Goal: Communication & Community: Ask a question

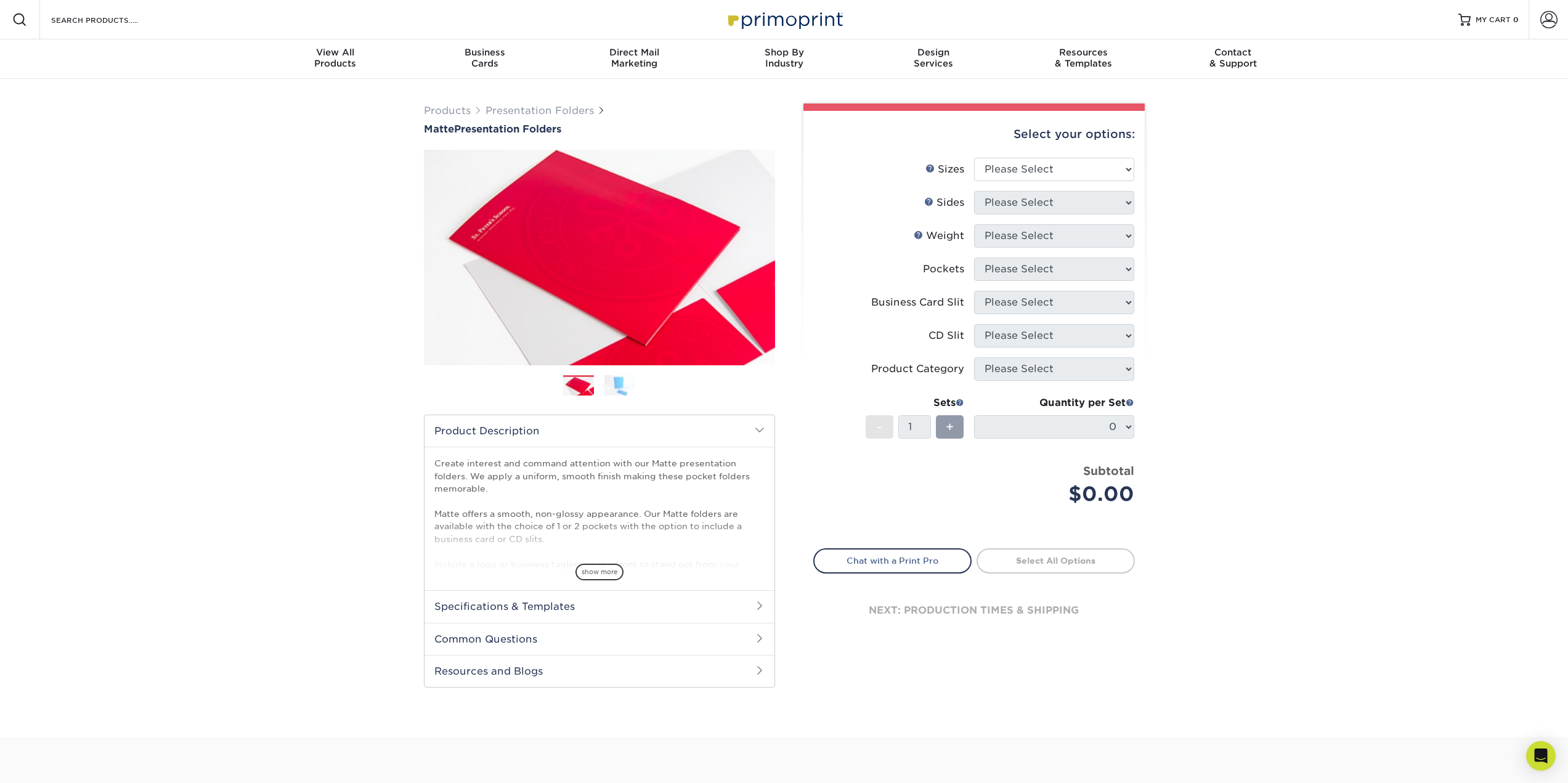
click at [951, 427] on span "+" at bounding box center [949, 427] width 8 height 19
click at [1023, 441] on div "Quantity per Set 0 (Price includes envelopes)" at bounding box center [1054, 424] width 161 height 57
click at [933, 413] on div "Sets - 1 +" at bounding box center [914, 424] width 98 height 57
click at [1061, 165] on select "Please Select 6" x 9" 9" x 12"" at bounding box center [1054, 169] width 161 height 23
select select "9.00x12.00"
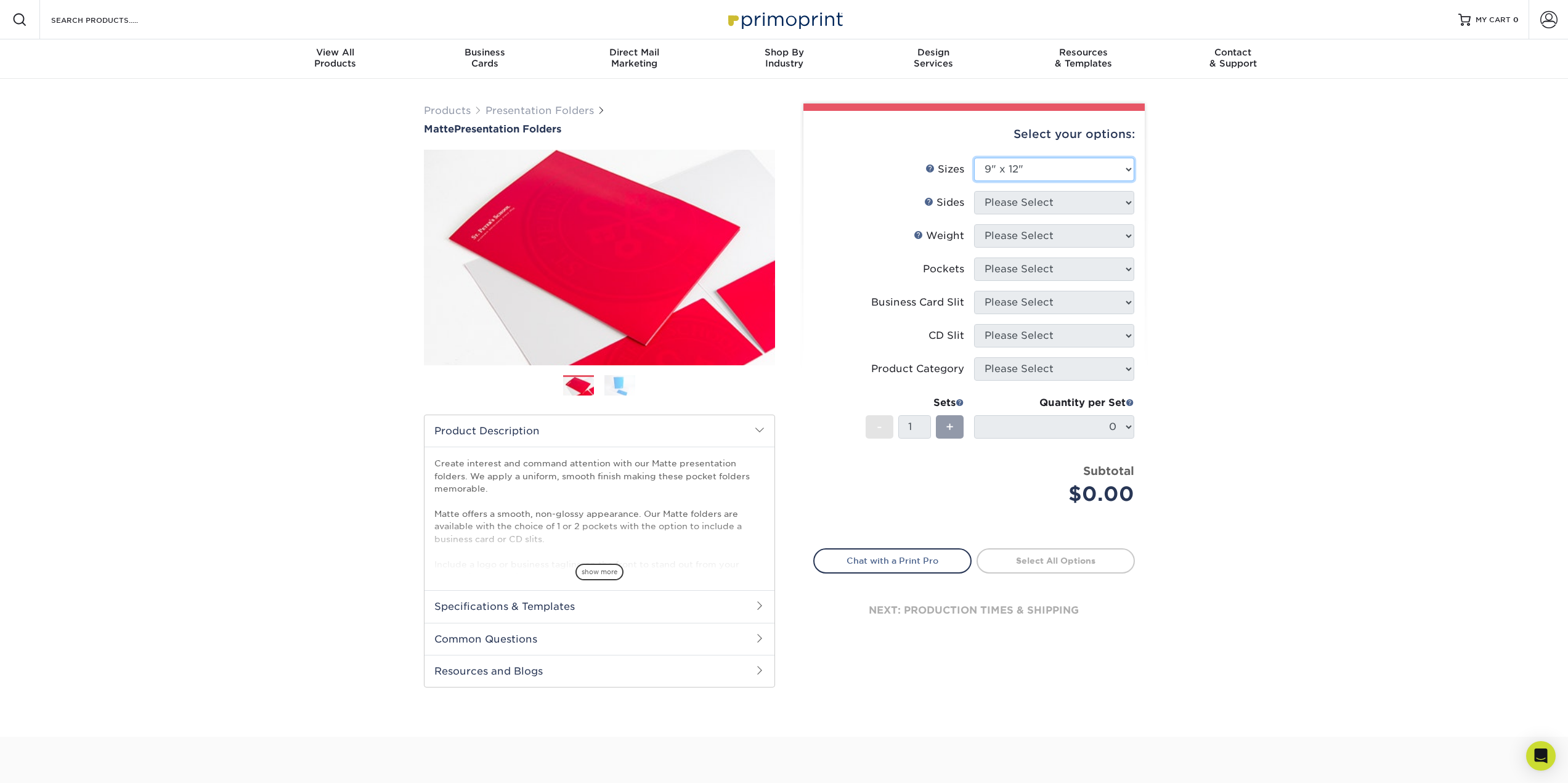
click at [974, 158] on select "Please Select 6" x 9" 9" x 12"" at bounding box center [1054, 169] width 161 height 23
click at [1071, 202] on select "Please Select Print Both Sides Print Front Only" at bounding box center [1054, 202] width 161 height 23
select select "32d3c223-f82c-492b-b915-ba065a00862f"
click at [974, 191] on select "Please Select Print Both Sides Print Front Only" at bounding box center [1054, 202] width 161 height 23
click at [1027, 232] on select "Please Select 14PT 16PT" at bounding box center [1054, 236] width 161 height 23
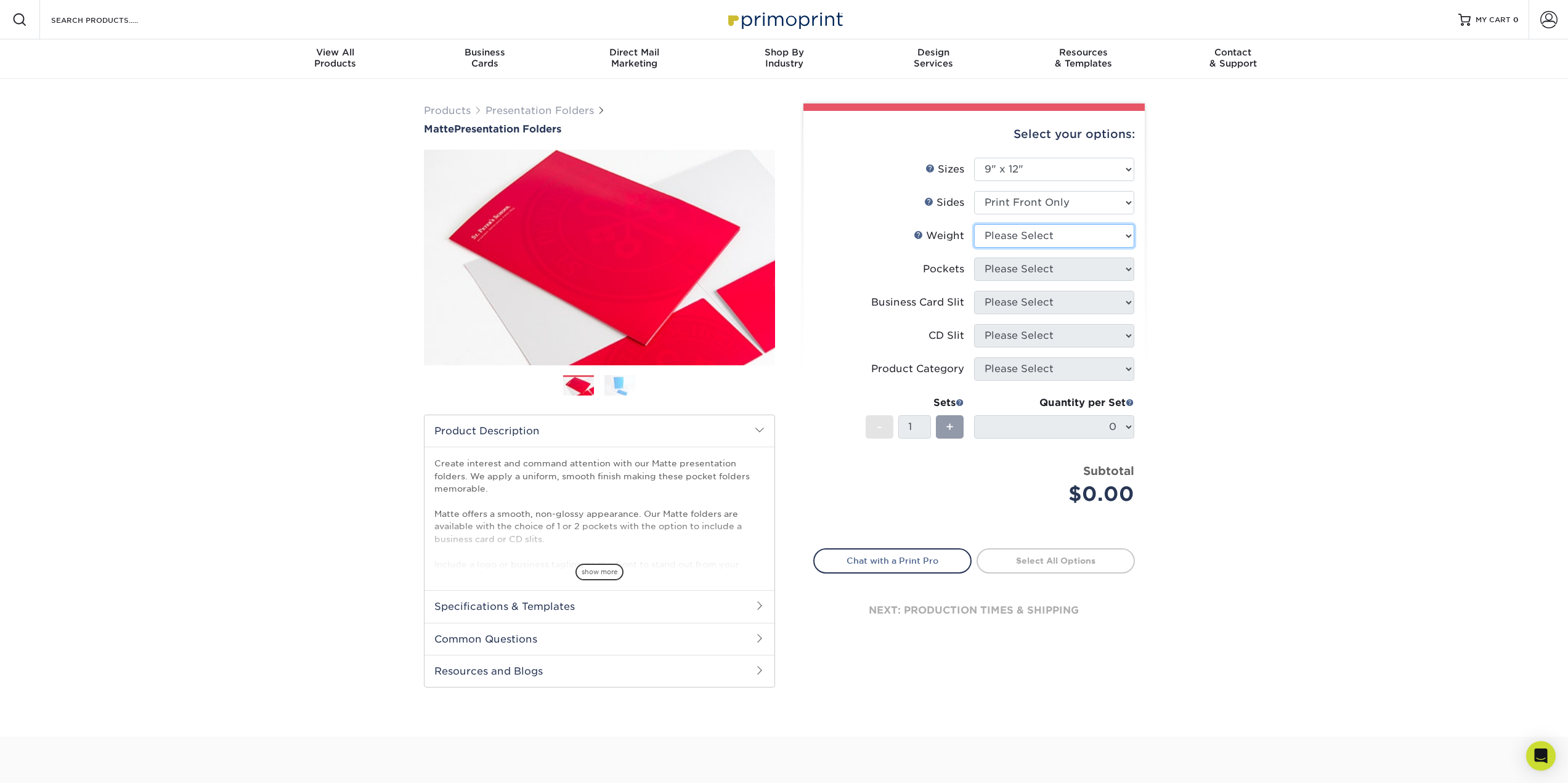
select select "14PT"
click at [974, 225] on select "Please Select 14PT 16PT" at bounding box center [1054, 236] width 161 height 23
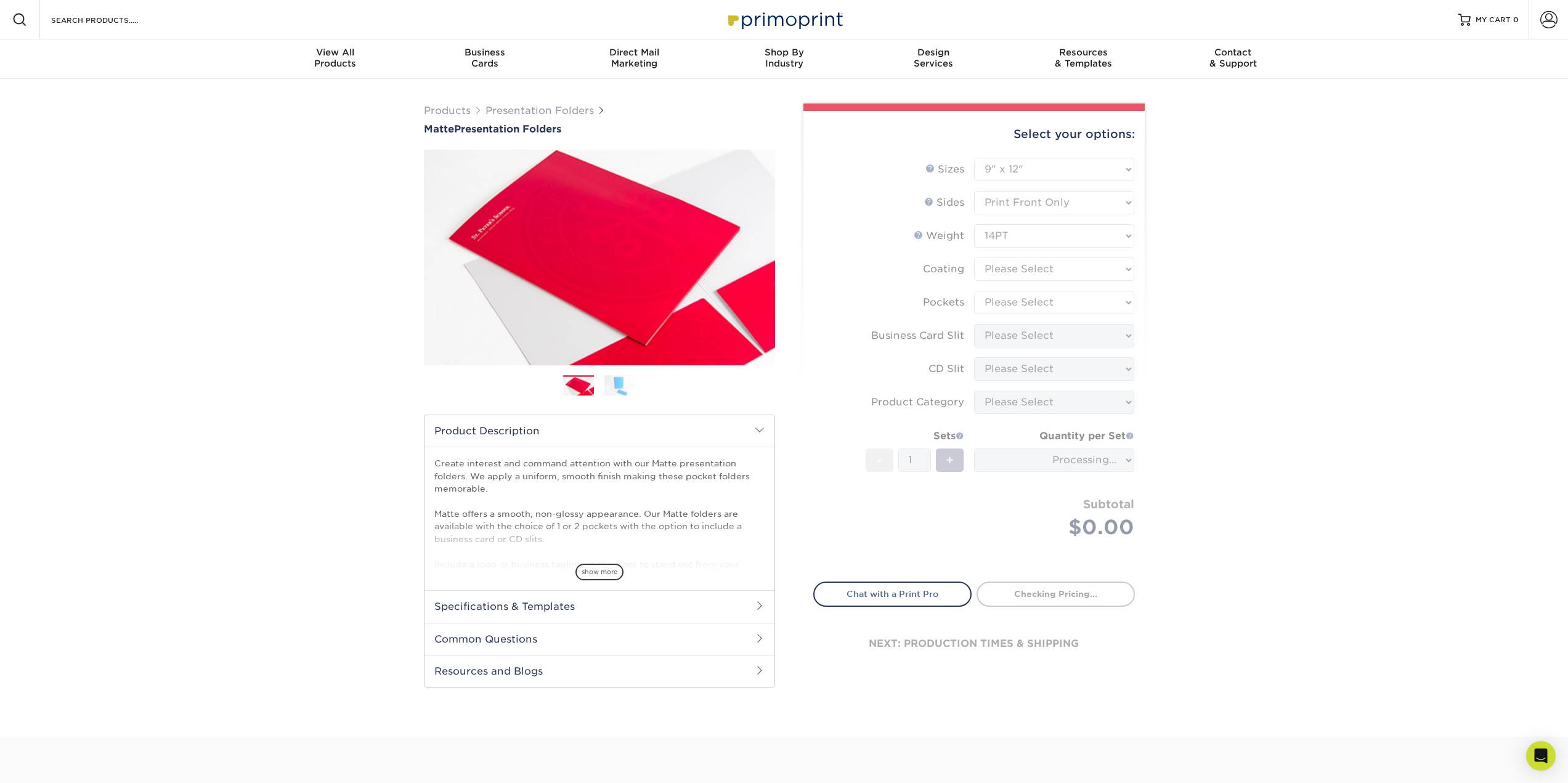
click at [1033, 277] on form "Sizes Help Sizes Please Select 6" x 9" 9" x 12" Sides Weight Help" at bounding box center [974, 363] width 322 height 410
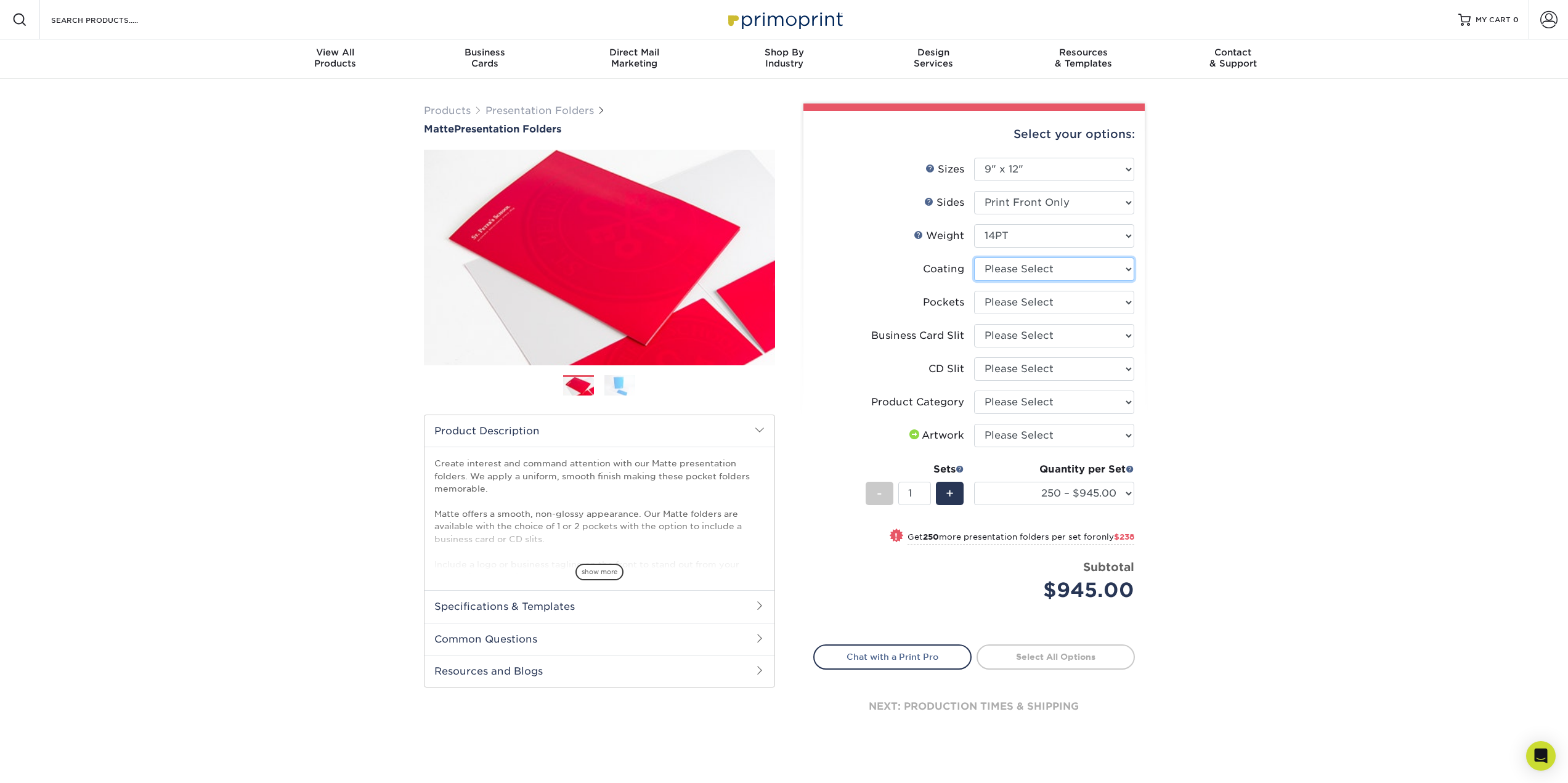
click at [1078, 265] on select at bounding box center [1054, 269] width 161 height 23
select select "121bb7b5-3b4d-429f-bd8d-bbf80e953313"
click at [974, 258] on select at bounding box center [1054, 269] width 161 height 23
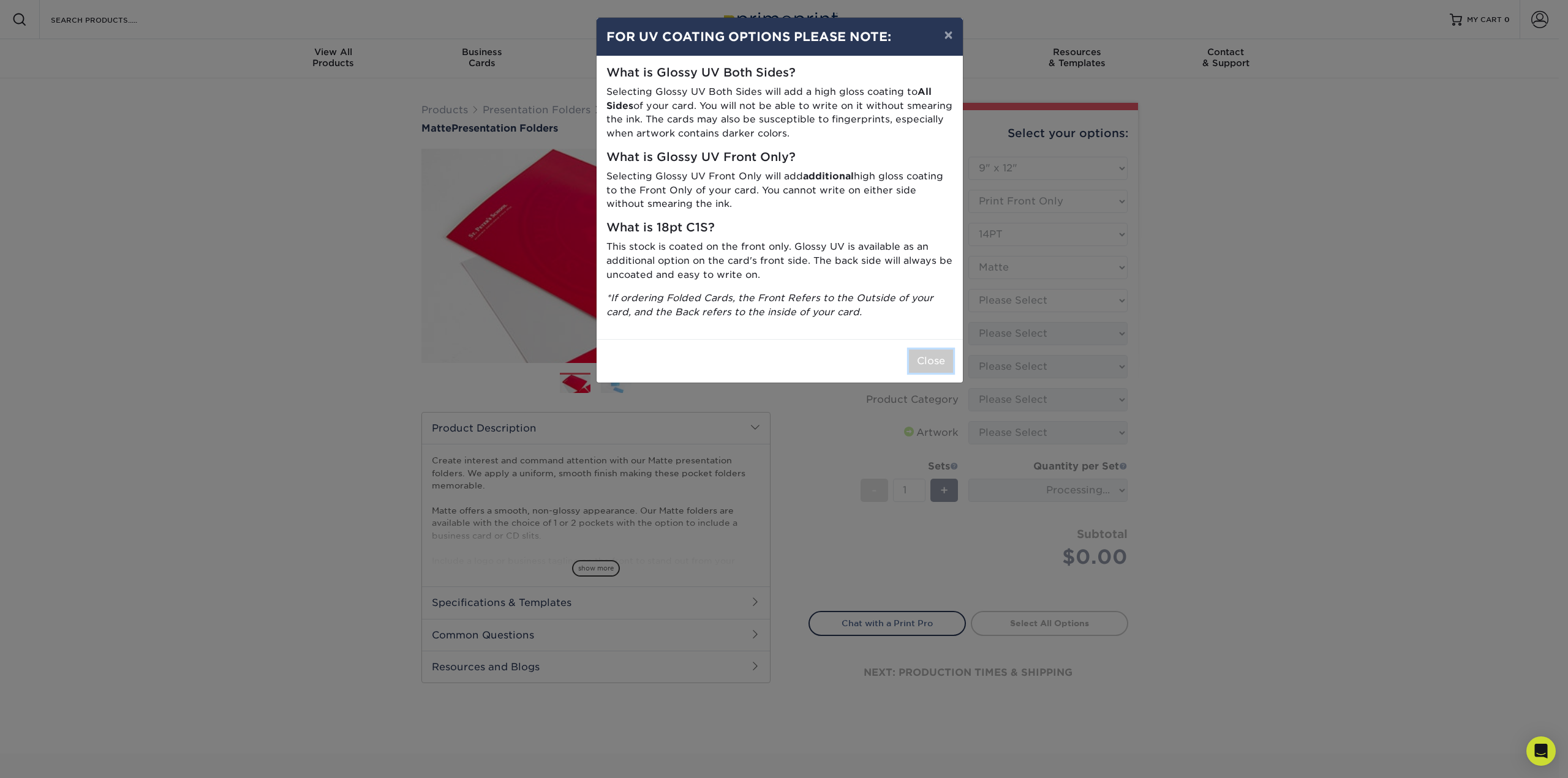
click at [940, 362] on button "Close" at bounding box center [930, 361] width 44 height 23
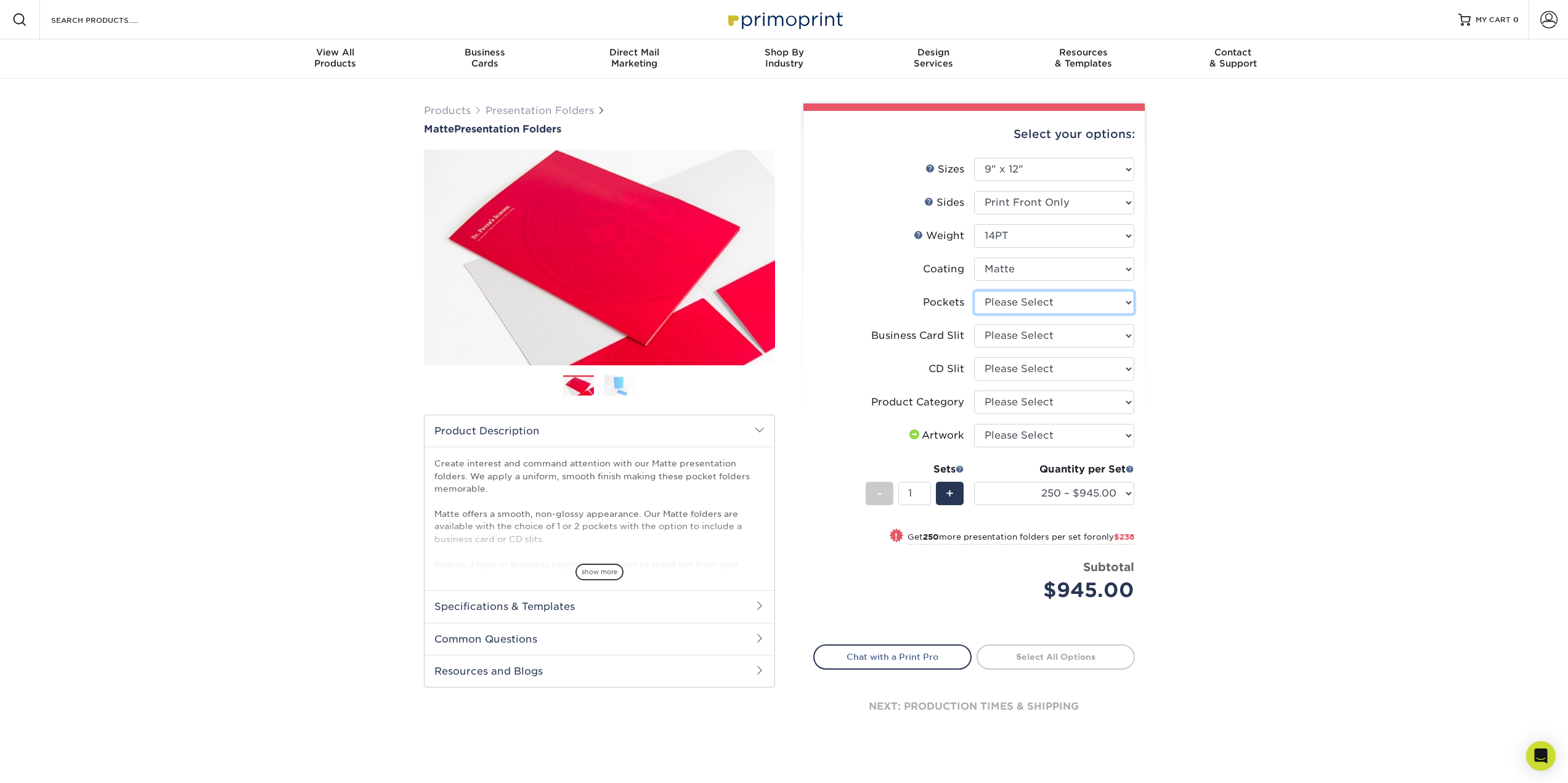
click at [1065, 304] on select "Please Select 1 Pocket on the Left (Front) Side 1 Pocket on the Right (Back) Si…" at bounding box center [1054, 301] width 161 height 23
select select "e8427203-e3c7-4640-a4e8-bae00c228d98"
click at [974, 290] on select "Please Select 1 Pocket on the Left (Front) Side 1 Pocket on the Right (Back) Si…" at bounding box center [1054, 301] width 161 height 23
click at [1086, 333] on select "Please Select No Business Card Slits On Both Pockets - Horizontal On Both Pocke…" at bounding box center [1054, 335] width 161 height 23
select select "9724ca60-ead4-43f8-a546-b15fcffaa25d"
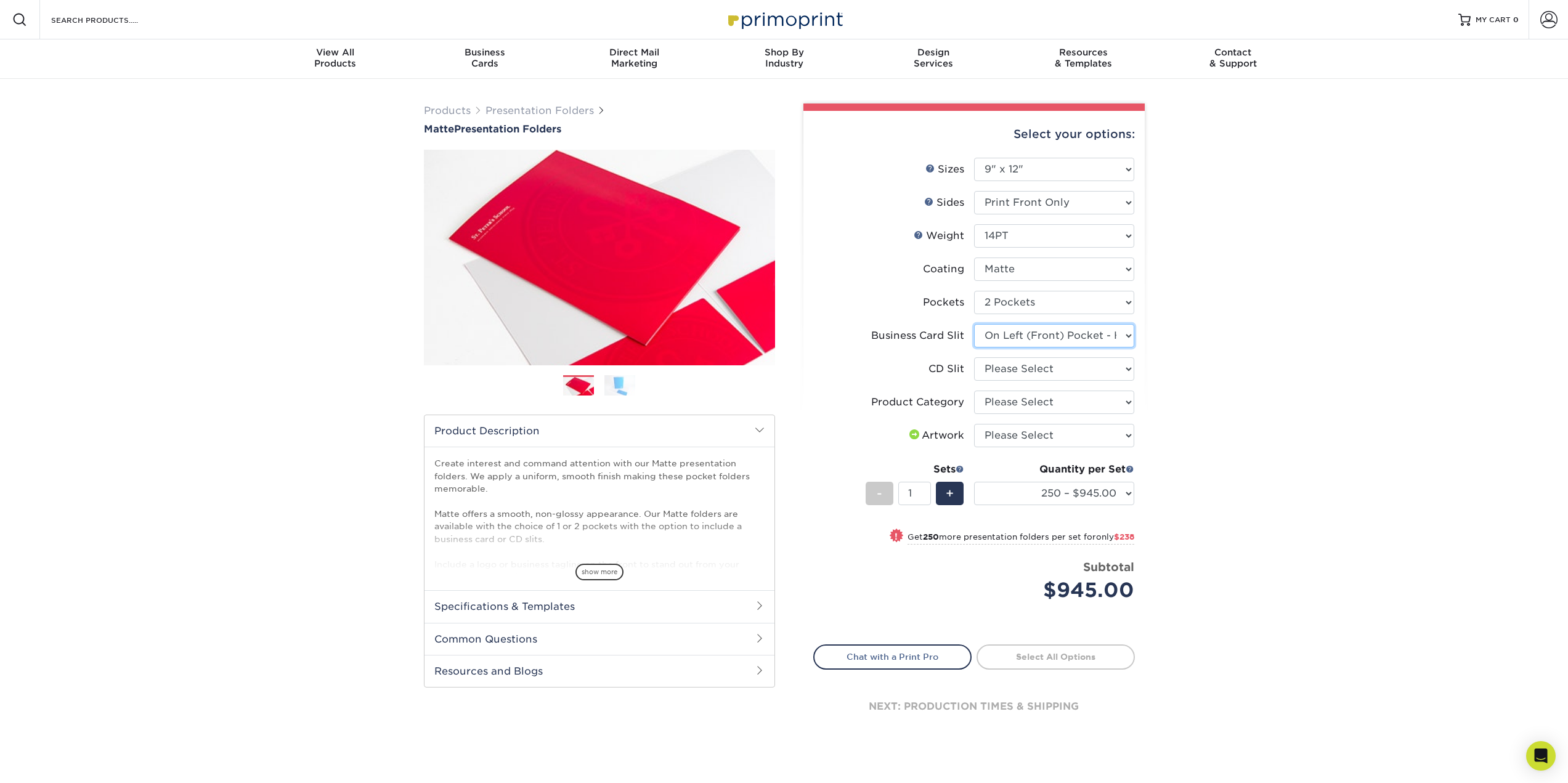
click at [974, 324] on select "Please Select No Business Card Slits On Both Pockets - Horizontal On Both Pocke…" at bounding box center [1054, 335] width 161 height 23
click at [1057, 371] on select "Please Select No CD Slit On the Left (Front) Pocket On the Right (Back) Pocket" at bounding box center [1054, 368] width 161 height 23
select select "a092264a-7428-4d8e-b024-417dbebc6e25"
click at [974, 357] on select "Please Select No CD Slit On the Left (Front) Pocket On the Right (Back) Pocket" at bounding box center [1054, 368] width 161 height 23
click at [1090, 406] on select "Please Select Presentation Folders" at bounding box center [1054, 401] width 161 height 23
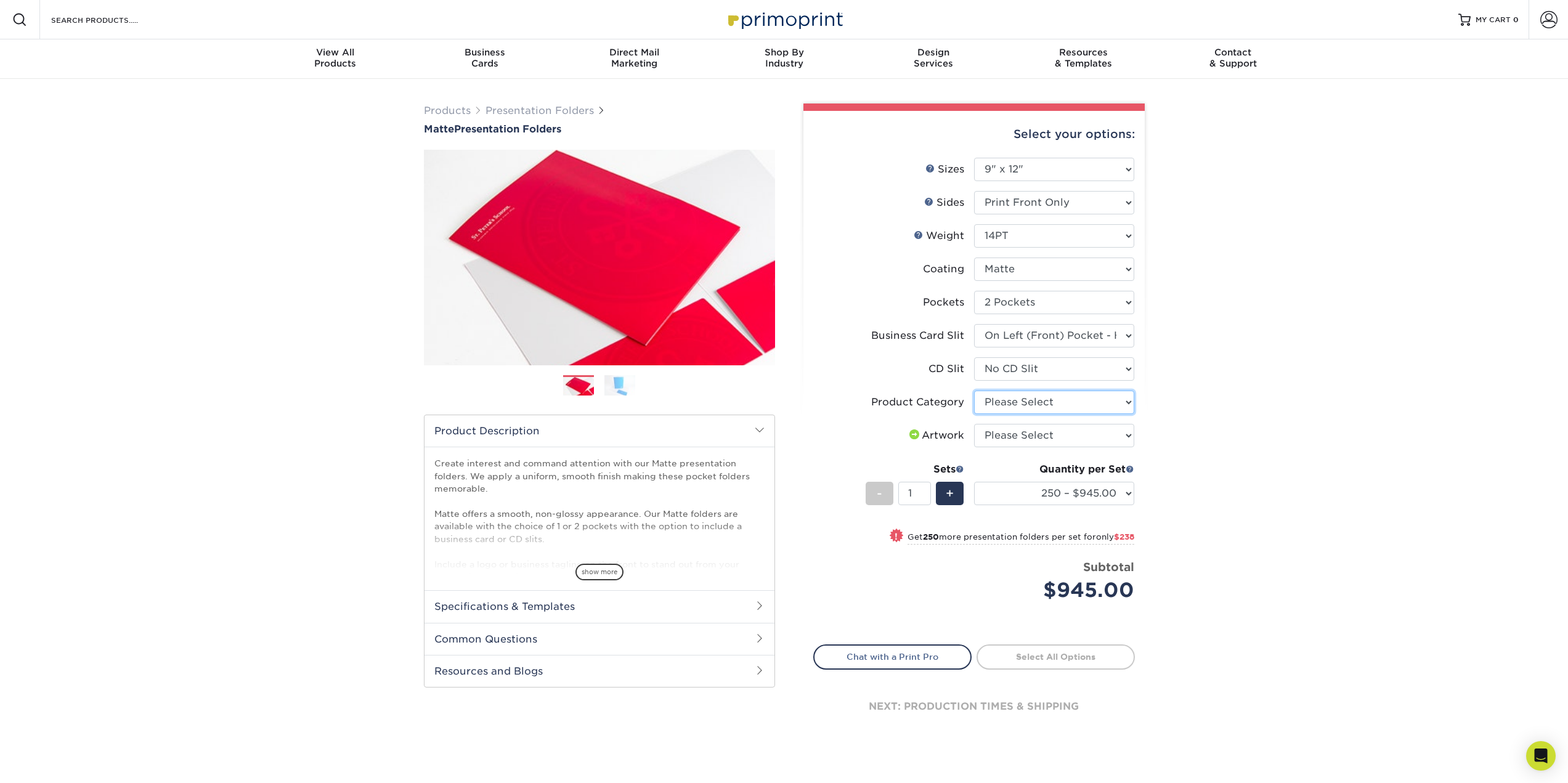
select select "57f7a581-ec4a-49d7-930d-eb044a1d12ac"
click at [974, 390] on select "Please Select Presentation Folders" at bounding box center [1054, 401] width 161 height 23
click at [1103, 435] on select "Please Select I will upload files I need a design - $75" at bounding box center [1054, 435] width 161 height 23
select select "upload"
click at [974, 424] on select "Please Select I will upload files I need a design - $75" at bounding box center [1054, 435] width 161 height 23
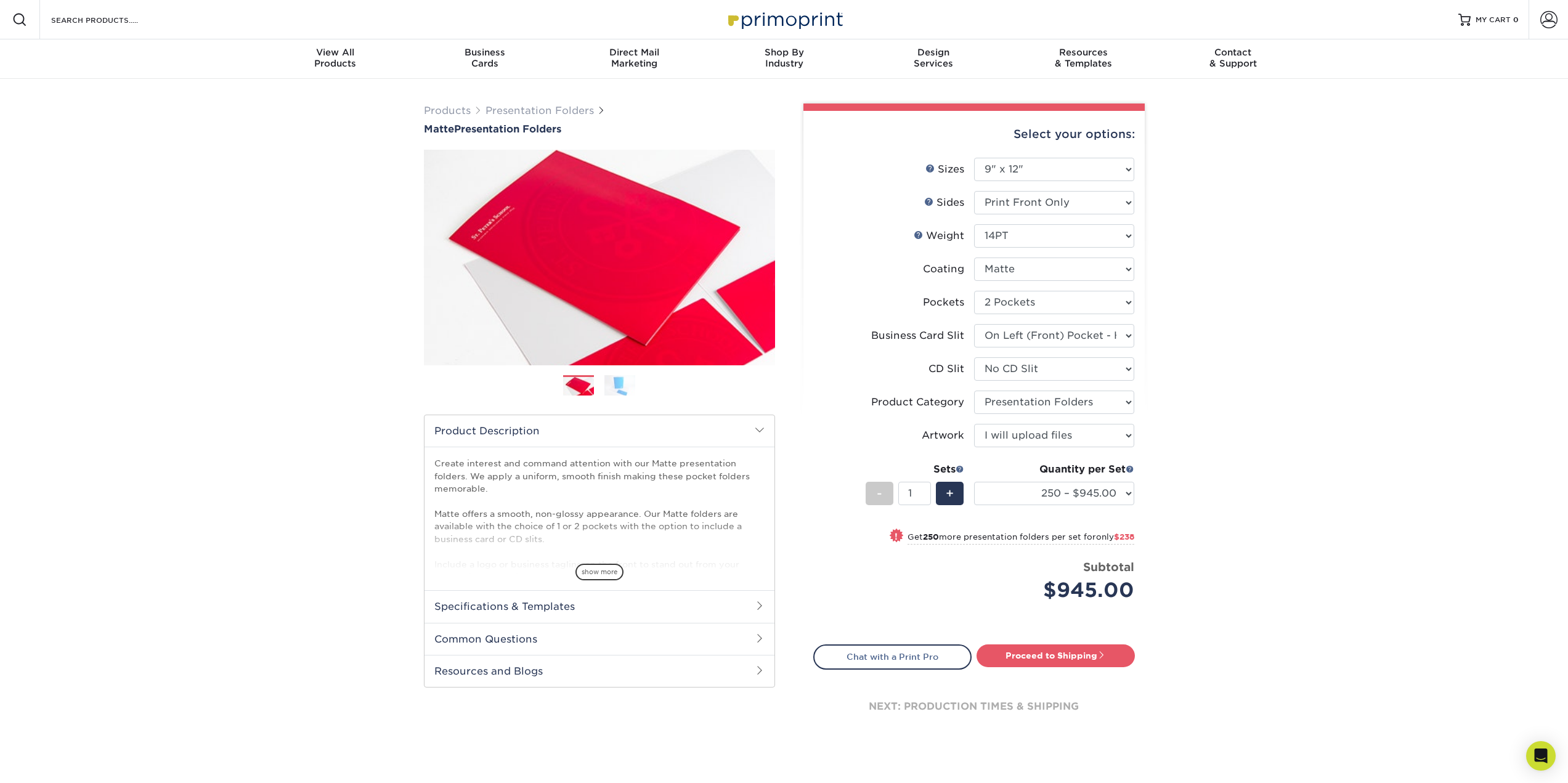
click at [954, 496] on div "+" at bounding box center [950, 493] width 27 height 23
click at [867, 496] on div "-" at bounding box center [879, 493] width 27 height 23
type input "1"
click at [1088, 499] on select "250 – $945.00 500 – $1183.00 1000 – $1462.00 2500 – $2613.00 5000 – $4099.00 10…" at bounding box center [1054, 493] width 161 height 23
click at [974, 482] on select "250 – $945.00 500 – $1183.00 1000 – $1462.00 2500 – $2613.00 5000 – $4099.00 10…" at bounding box center [1054, 493] width 161 height 23
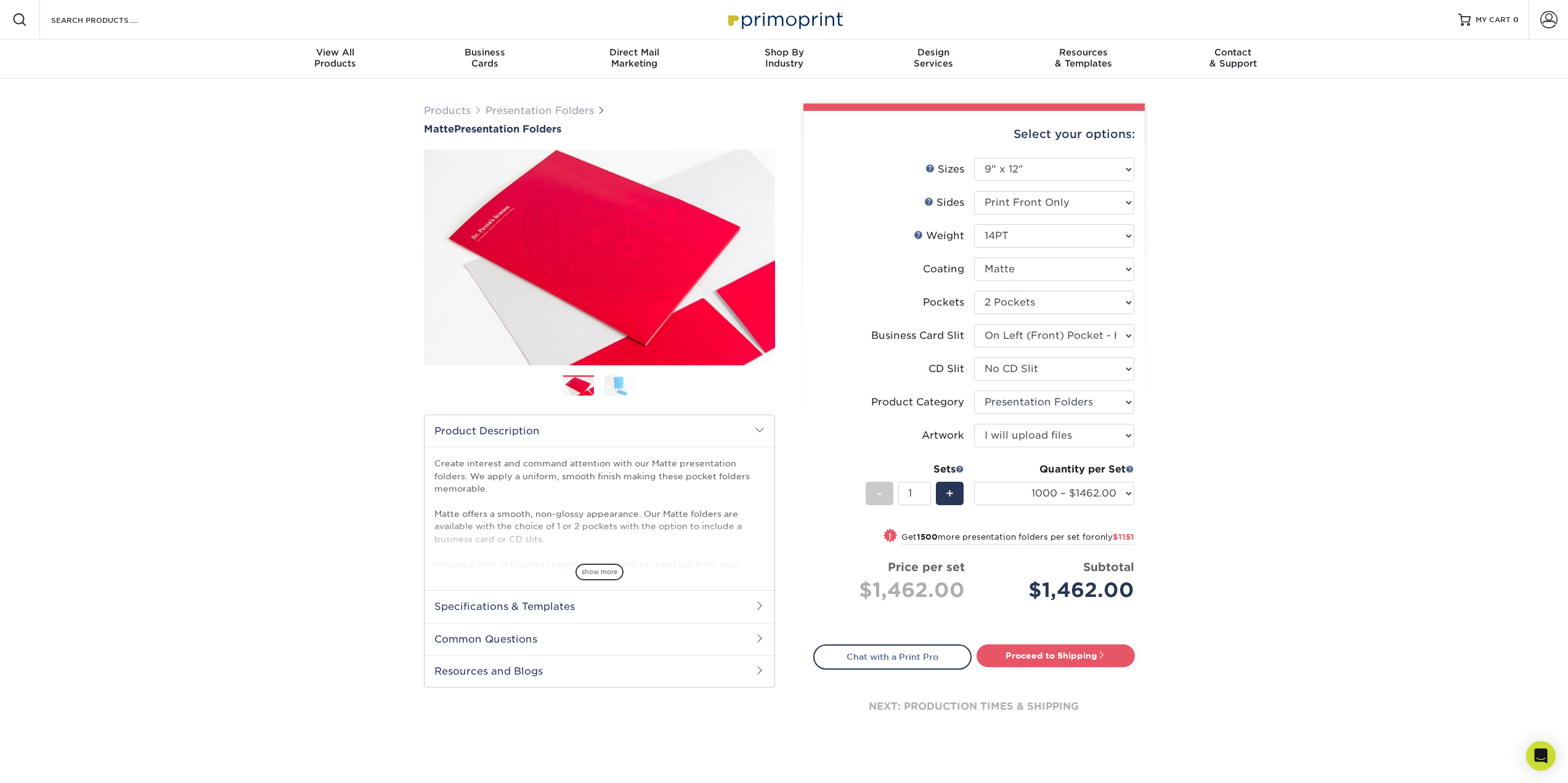
click at [602, 571] on span "show more" at bounding box center [600, 571] width 48 height 16
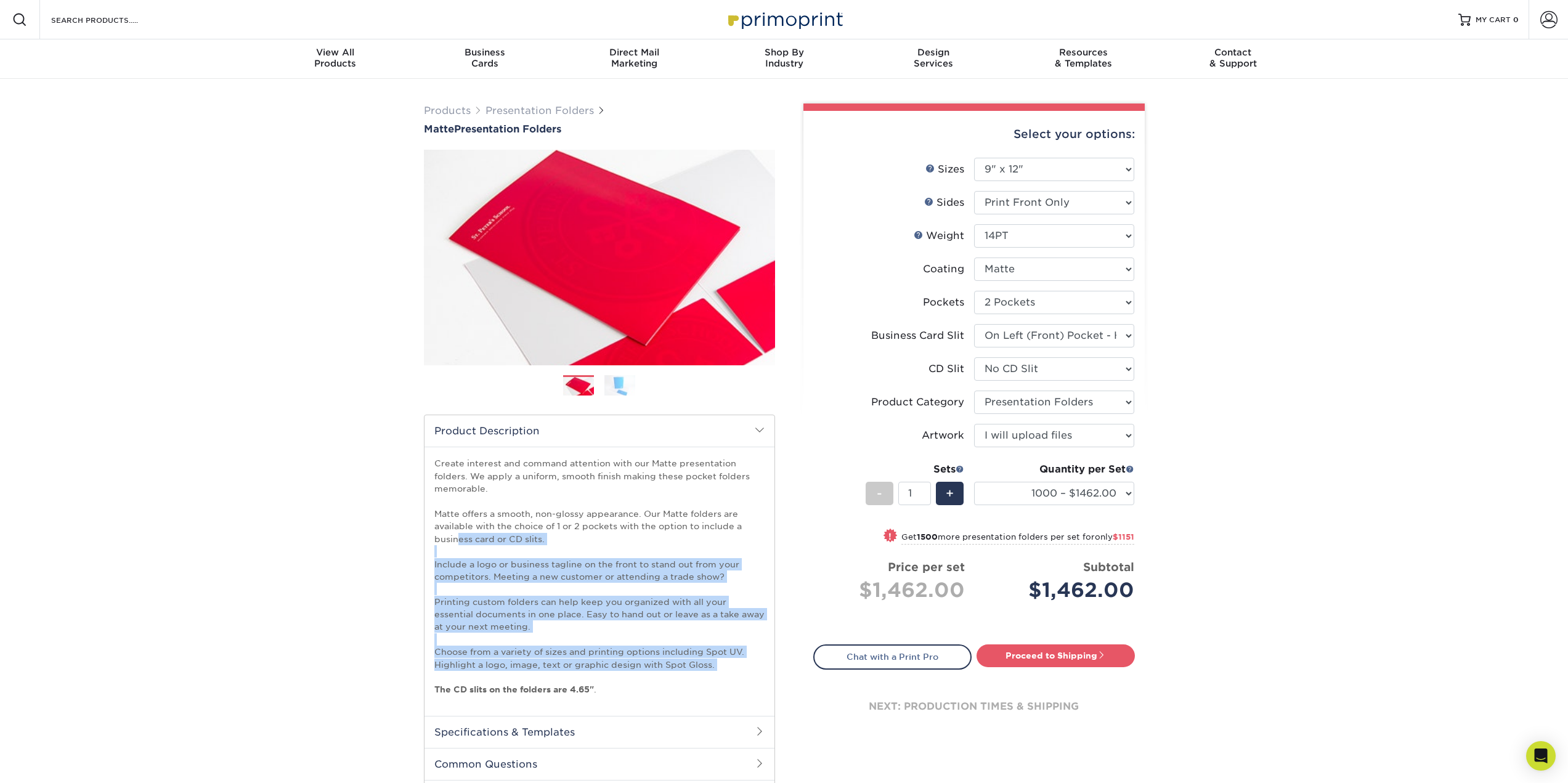
drag, startPoint x: 460, startPoint y: 535, endPoint x: 755, endPoint y: 672, distance: 325.3
click at [755, 672] on p "Create interest and command attention with our Matte presentation folders. We a…" at bounding box center [600, 576] width 331 height 238
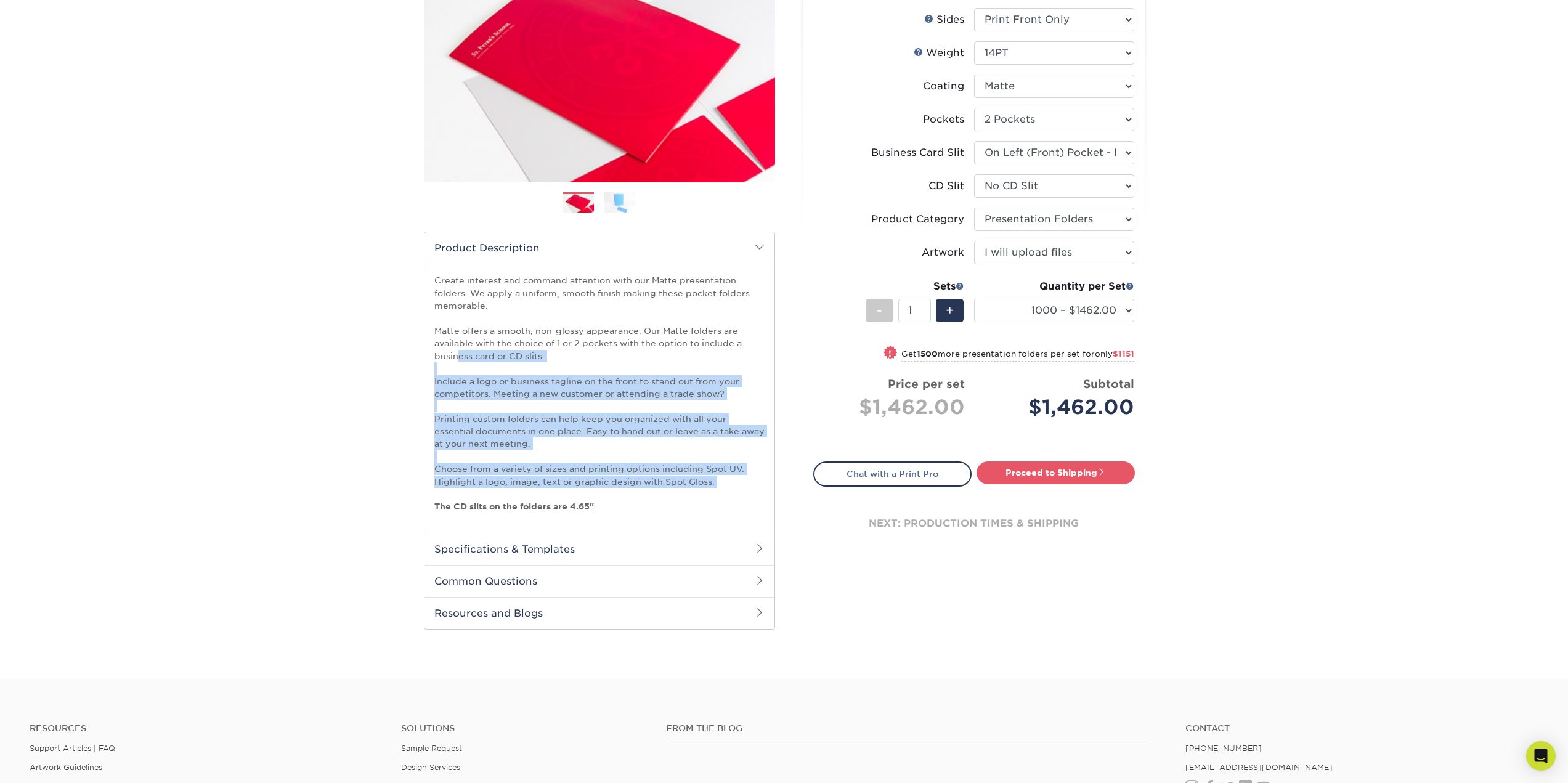
scroll to position [184, 0]
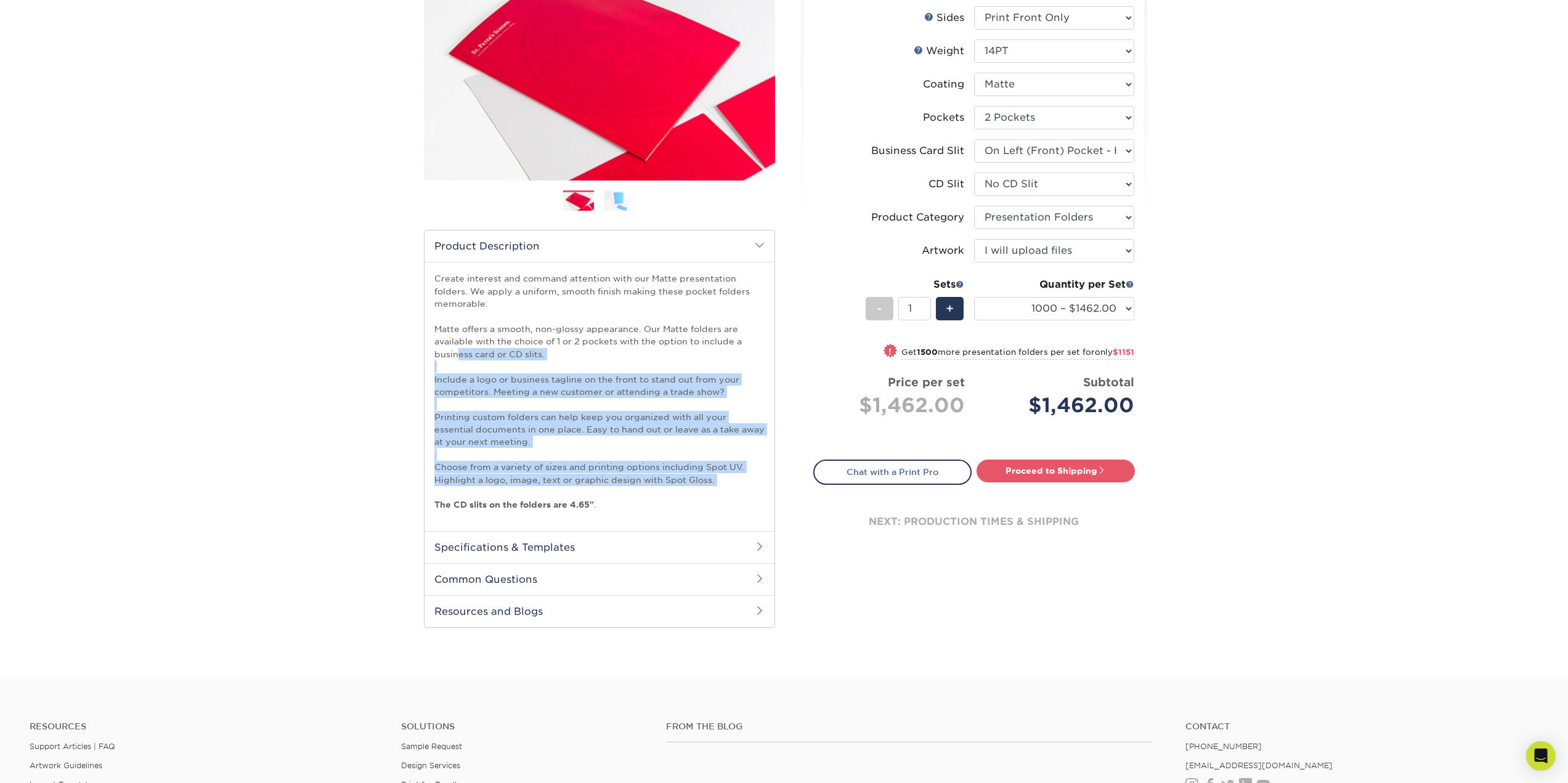
click at [528, 549] on h2 "Specifications & Templates" at bounding box center [600, 547] width 350 height 32
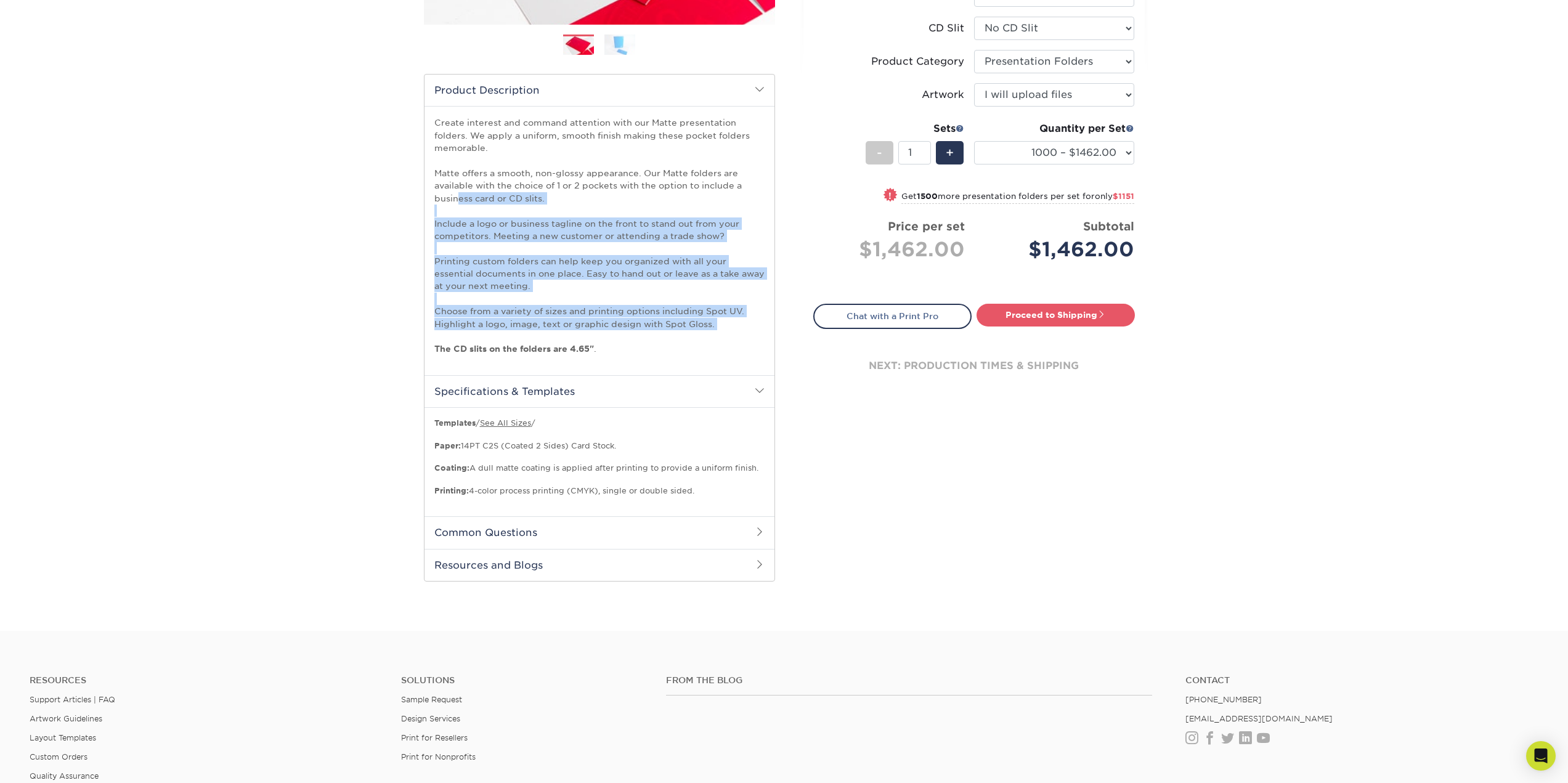
scroll to position [431, 0]
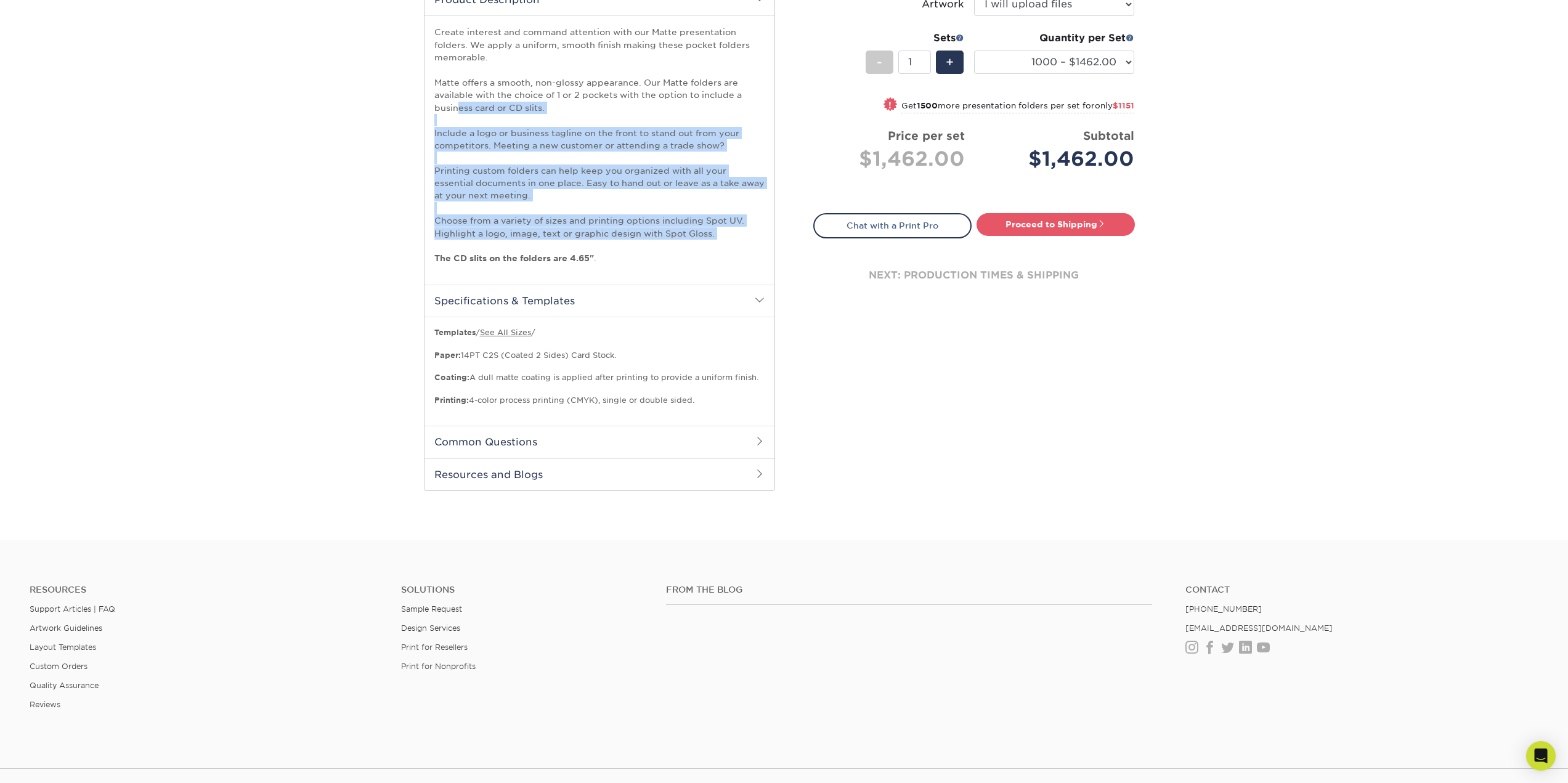
click at [524, 440] on h2 "Common Questions" at bounding box center [600, 441] width 350 height 32
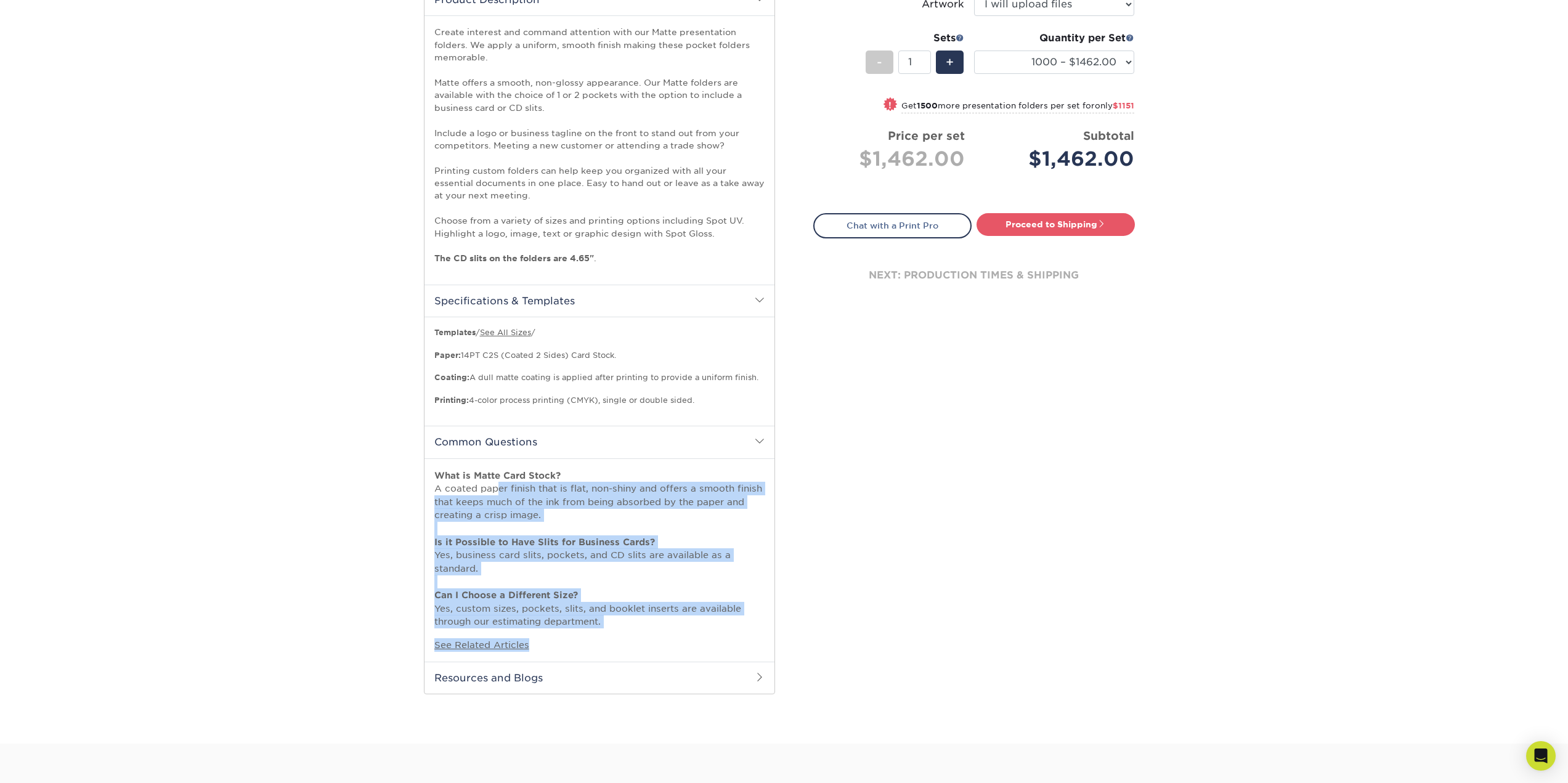
drag, startPoint x: 489, startPoint y: 488, endPoint x: 748, endPoint y: 634, distance: 297.3
click at [748, 634] on div "What is Matte Card Stock? A coated paper finish that is flat, non-shiny and off…" at bounding box center [600, 560] width 350 height 203
click at [515, 687] on h2 "Resources and Blogs" at bounding box center [600, 678] width 350 height 32
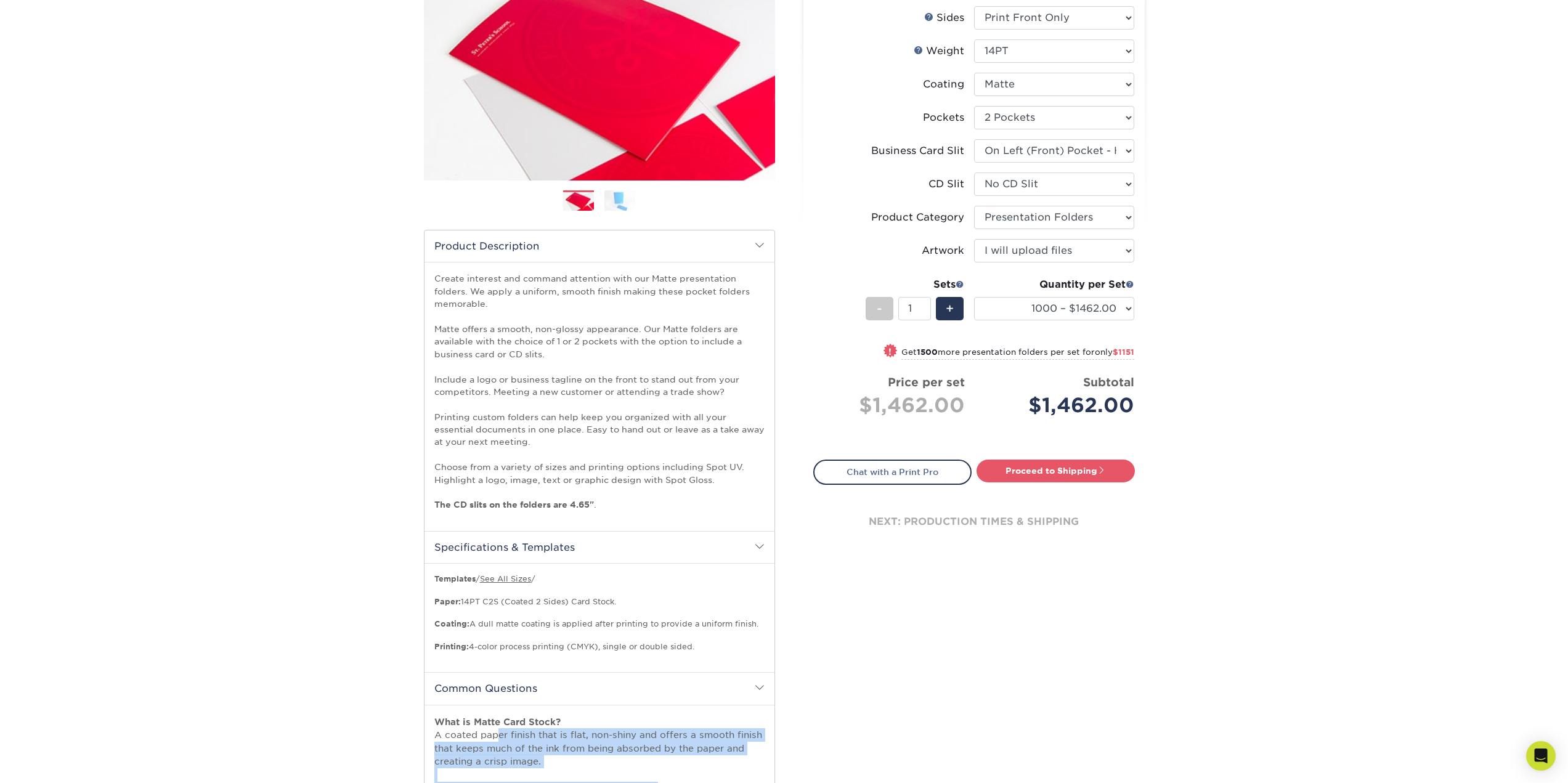
scroll to position [0, 0]
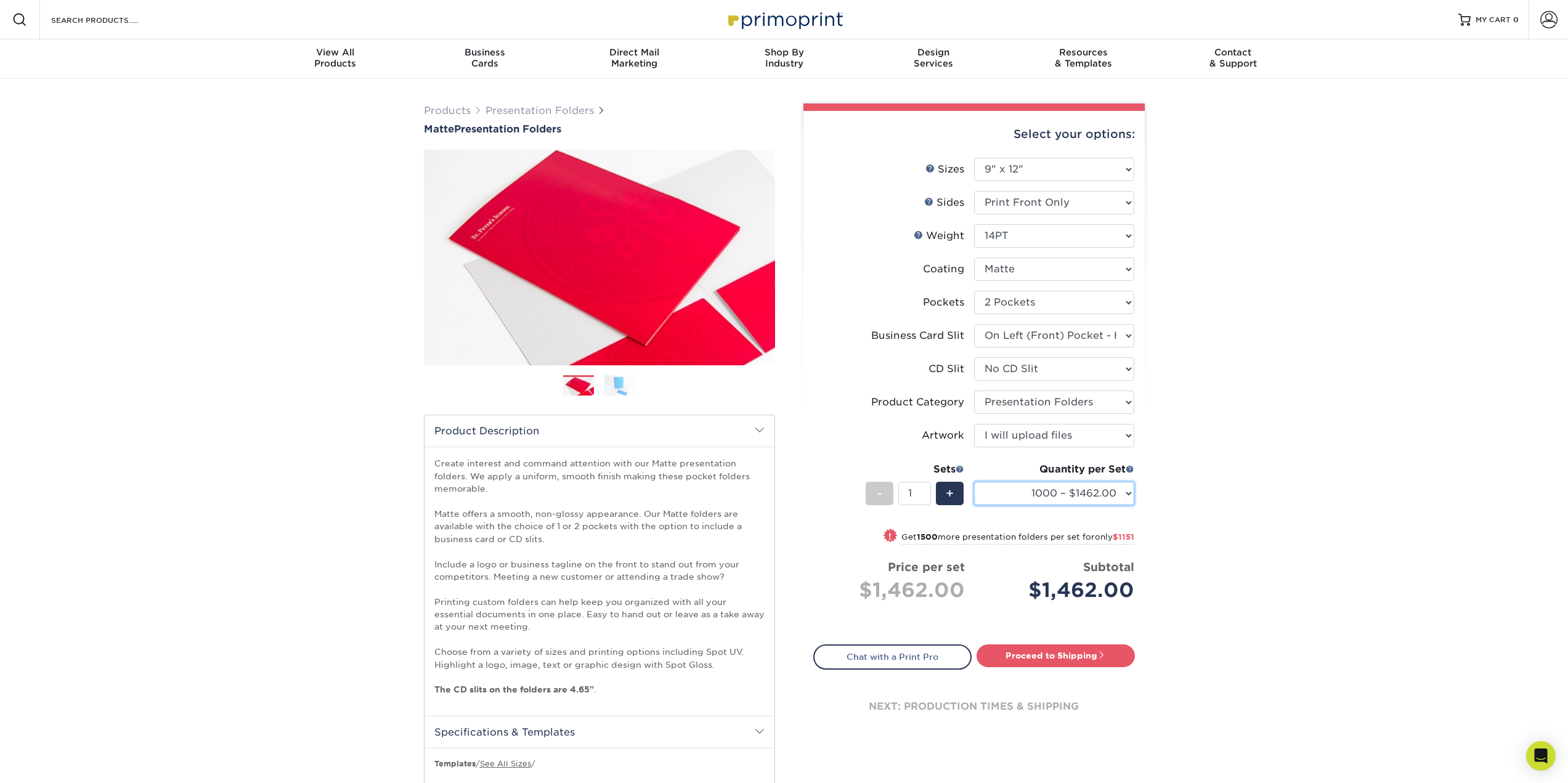
click at [1086, 494] on select "250 – $945.00 500 – $1183.00 1000 – $1462.00 2500 – $2613.00 5000 – $4099.00 10…" at bounding box center [1054, 493] width 161 height 23
select select "2500 – $2613.00"
click at [974, 482] on select "250 – $945.00 500 – $1183.00 1000 – $1462.00 2500 – $2613.00 5000 – $4099.00 10…" at bounding box center [1054, 493] width 161 height 23
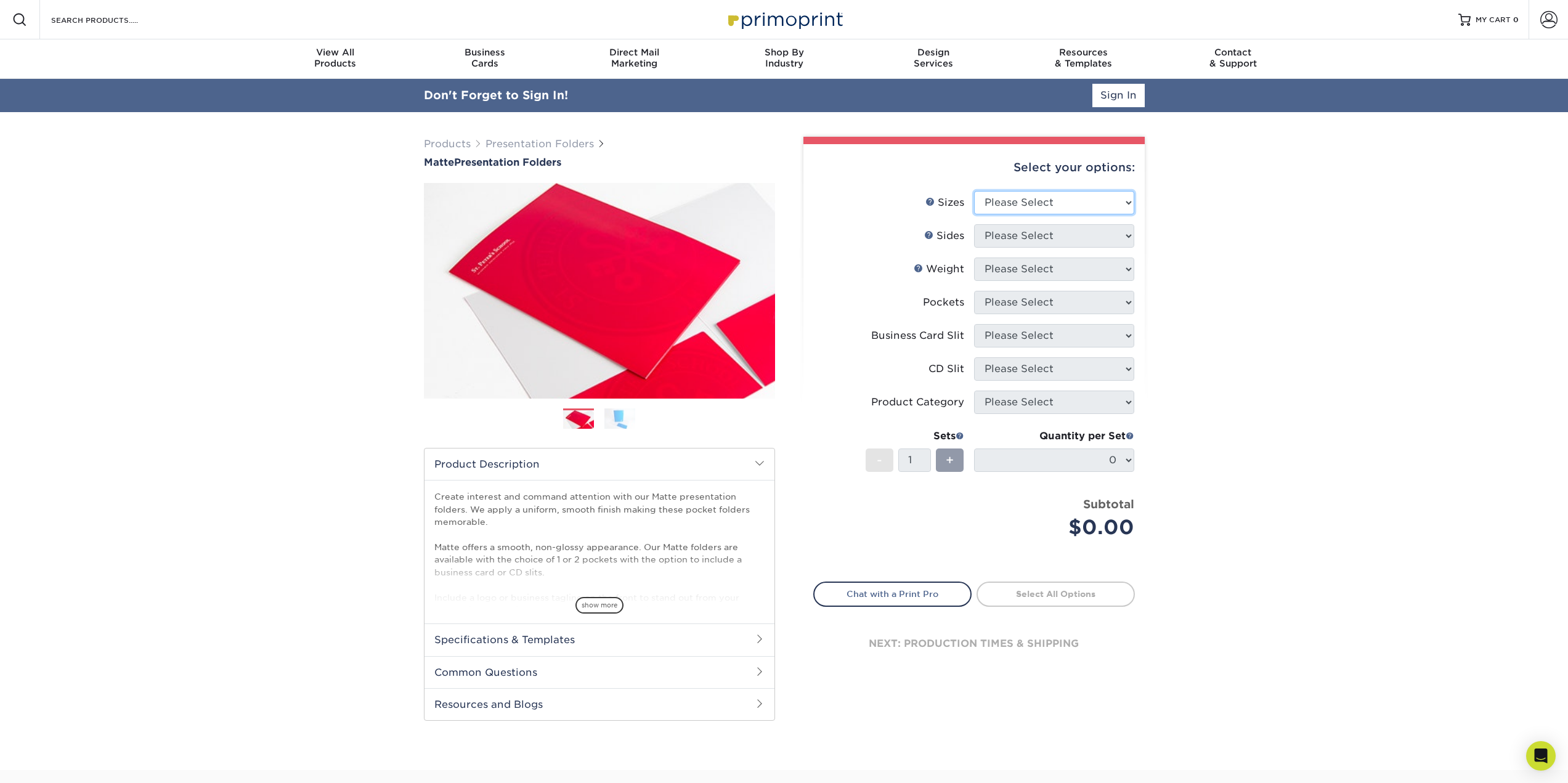
click at [1106, 202] on select "Please Select 6" x 9" 9" x 12"" at bounding box center [1054, 202] width 161 height 23
select select "9.00x12.00"
click at [974, 191] on select "Please Select 6" x 9" 9" x 12"" at bounding box center [1054, 202] width 161 height 23
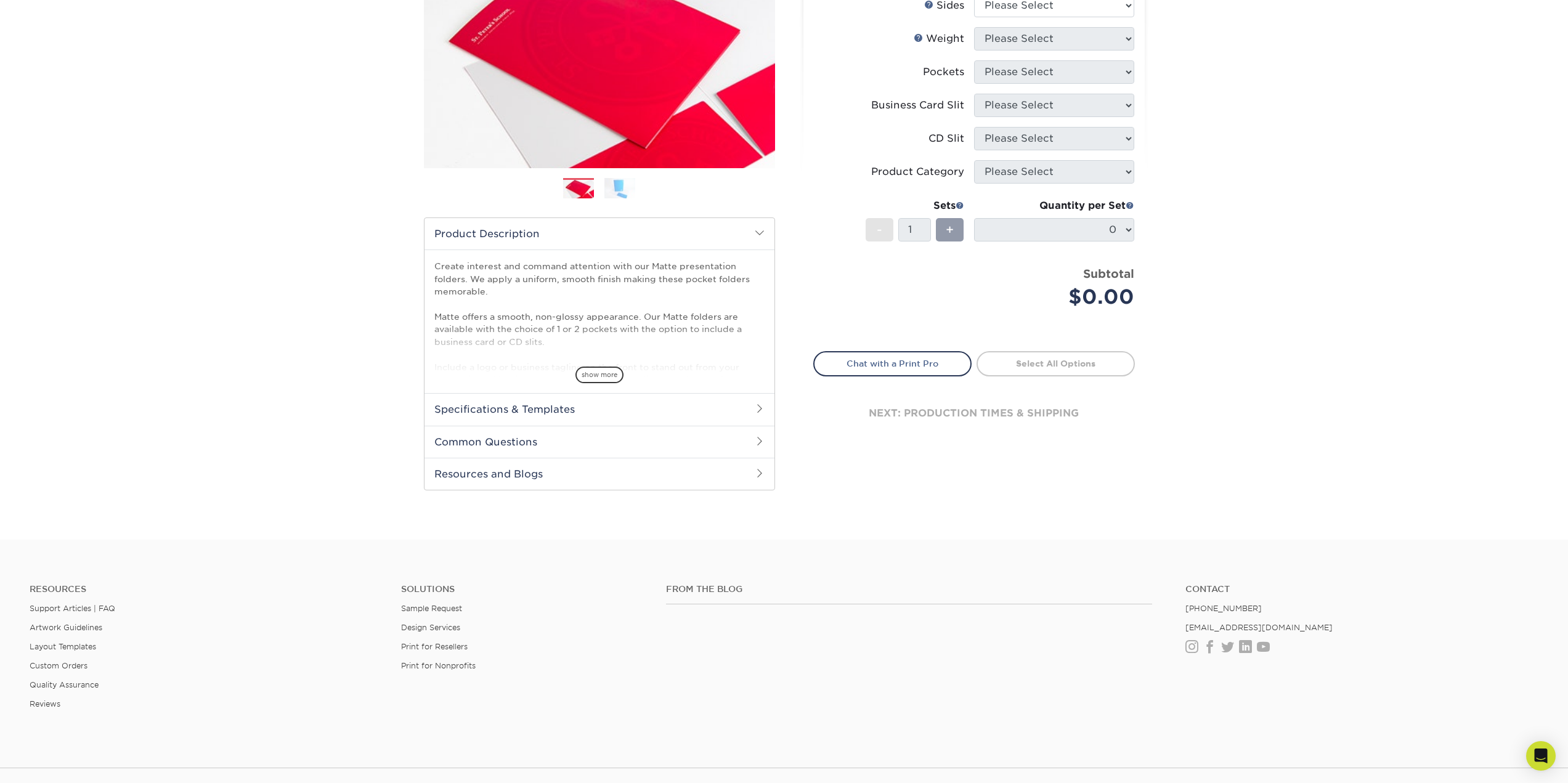
scroll to position [308, 0]
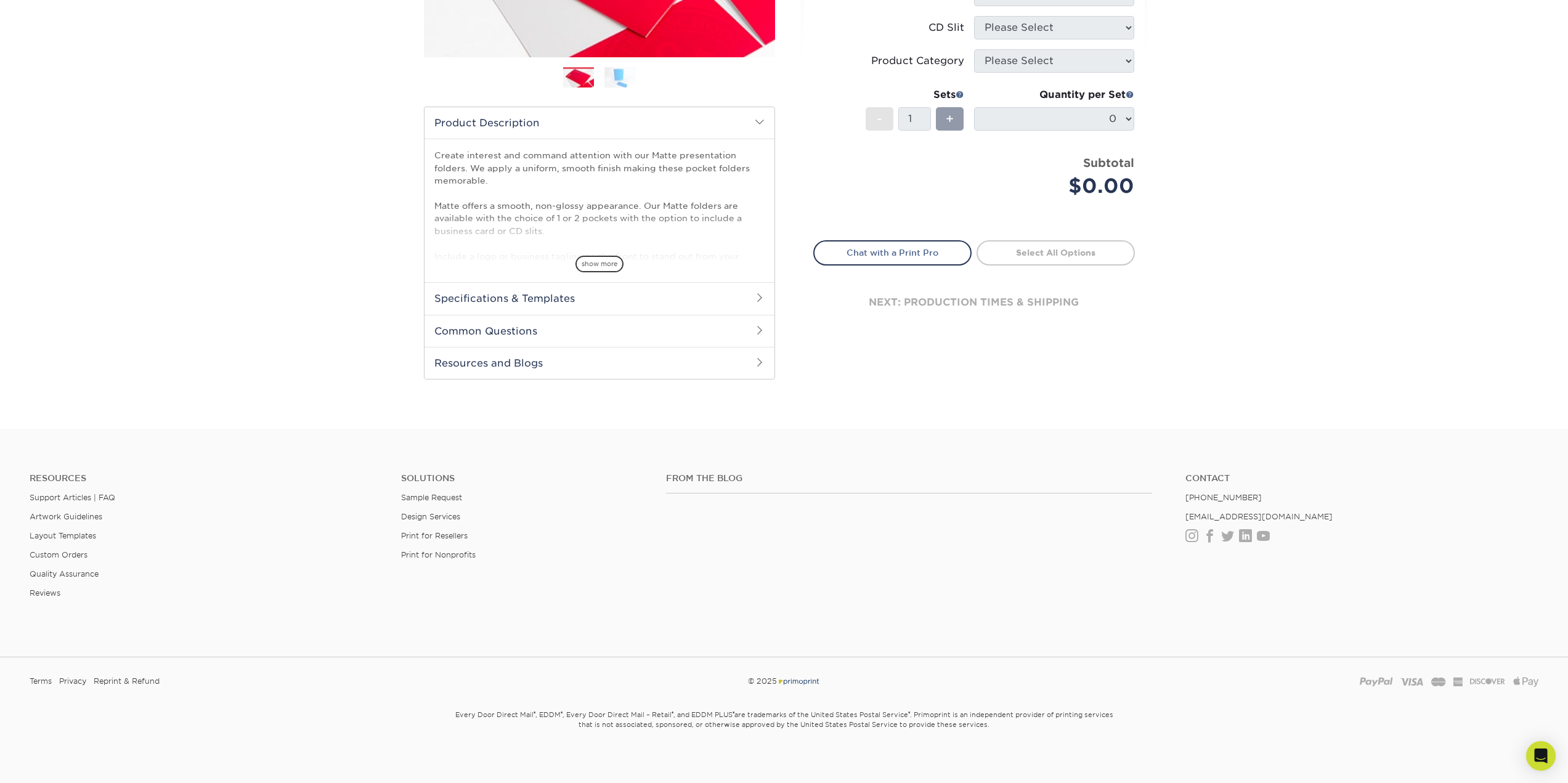
click at [1543, 755] on icon "Open Intercom Messenger" at bounding box center [1541, 755] width 13 height 15
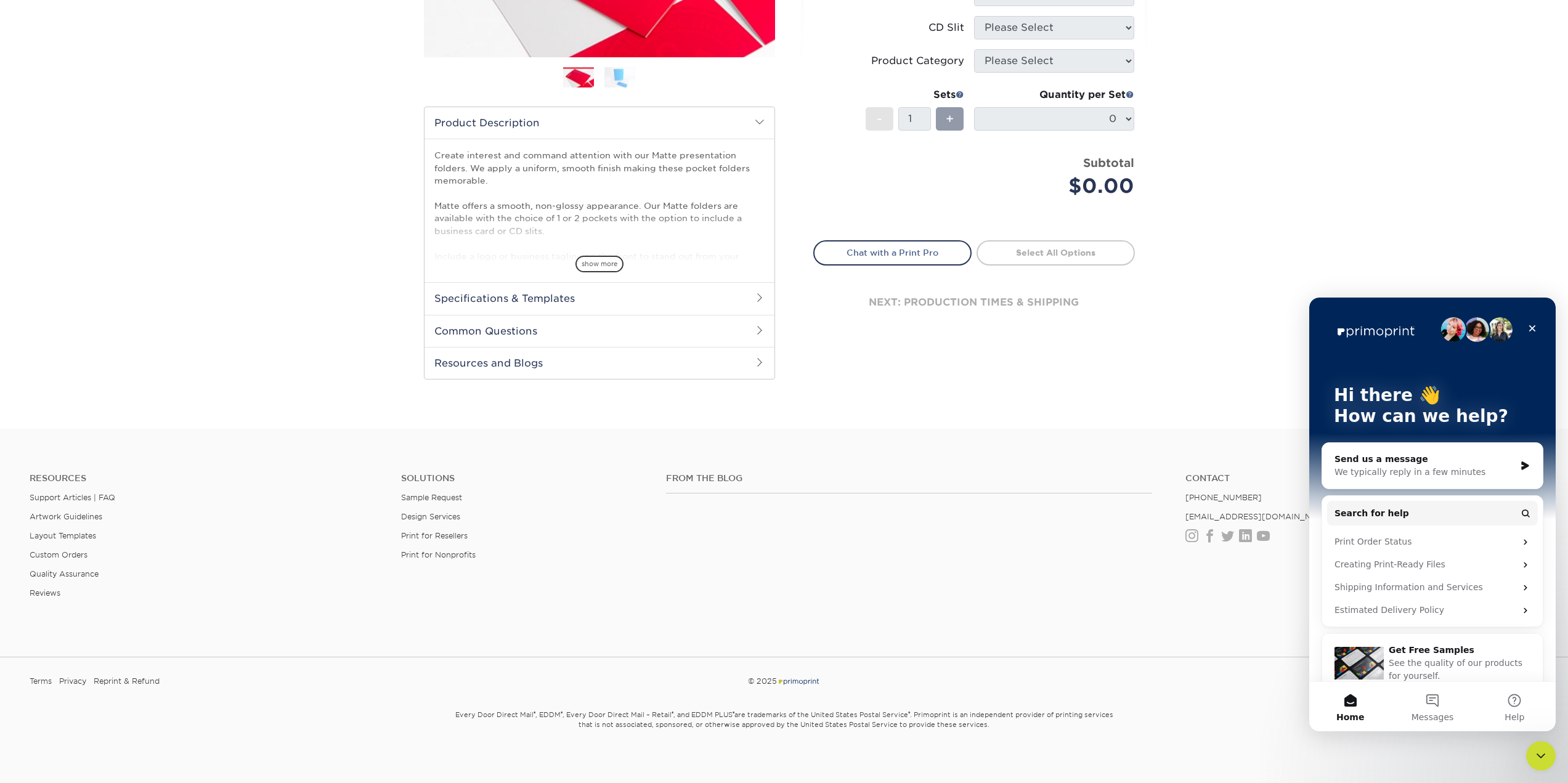
scroll to position [0, 0]
click at [1390, 463] on div "Send us a message" at bounding box center [1424, 459] width 180 height 13
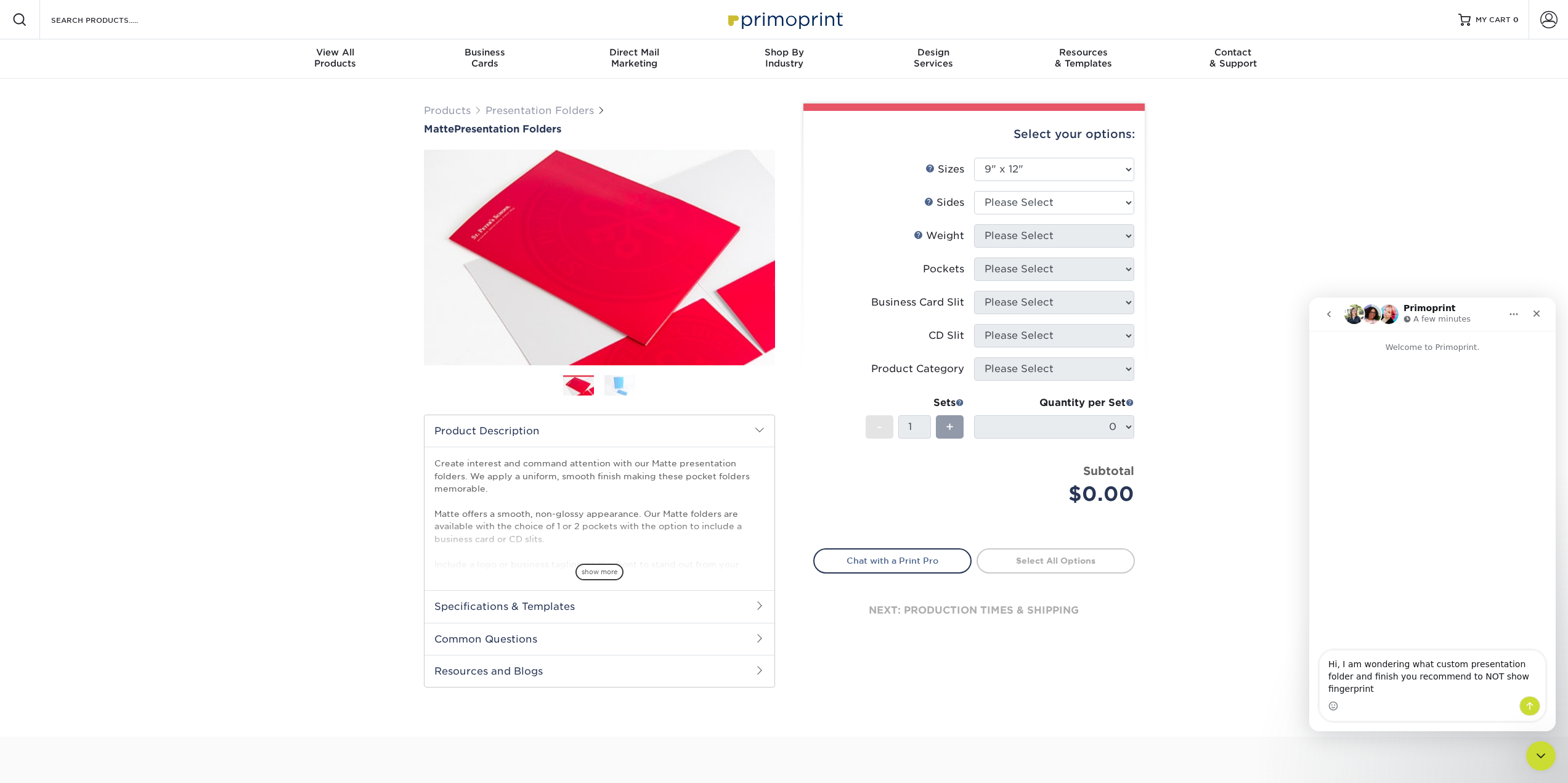
type textarea "Hi, I am wondering what custom presentation folder and finish you recommend to …"
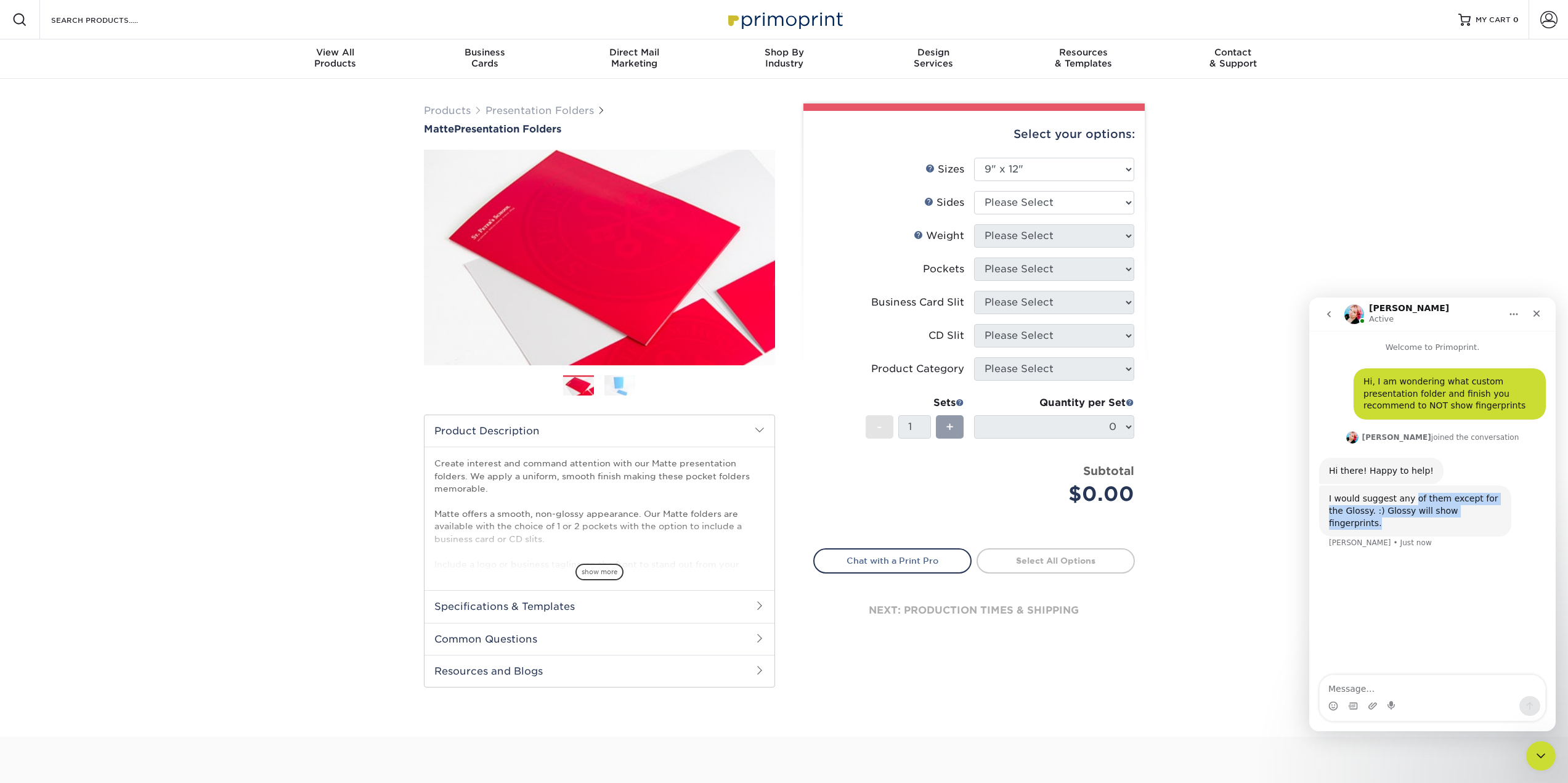
drag, startPoint x: 1407, startPoint y: 492, endPoint x: 1518, endPoint y: 512, distance: 112.8
click at [1518, 512] on div "I would suggest any of them except for the Glossy. :) Glossy will show fingerpr…" at bounding box center [1431, 524] width 226 height 79
click at [1450, 704] on div "Intercom messenger" at bounding box center [1432, 705] width 225 height 20
click at [1431, 681] on textarea "Message…" at bounding box center [1432, 686] width 225 height 21
click at [1464, 681] on textarea "Okay, thank you. Is there anyway to get black matte folder" at bounding box center [1432, 679] width 225 height 33
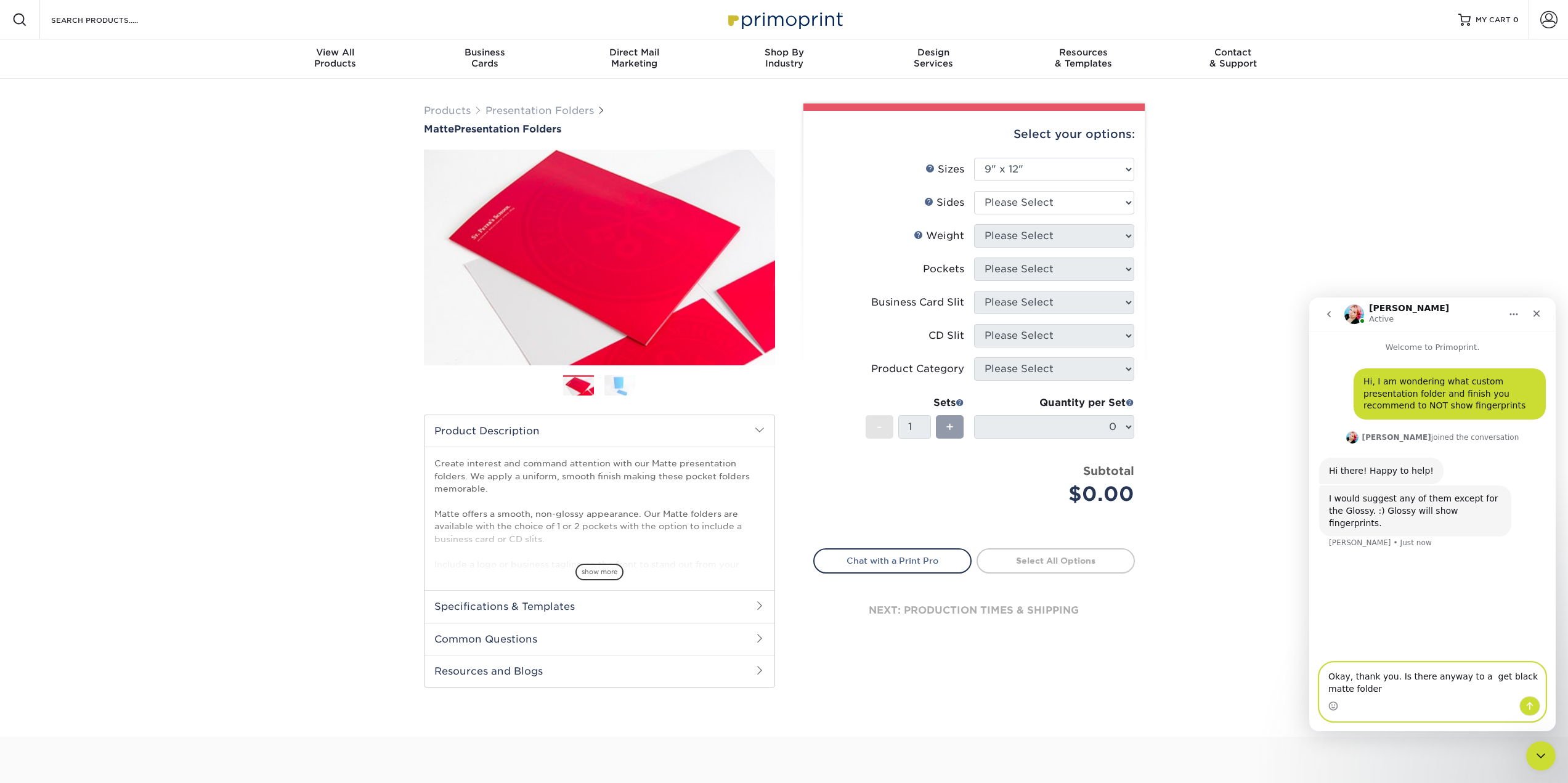
click at [1364, 691] on textarea "Okay, thank you. Is there anyway to a get black matte folder" at bounding box center [1432, 679] width 225 height 33
type textarea "Okay, thank you. Is there anyway to a get black matte folder sample shipped to …"
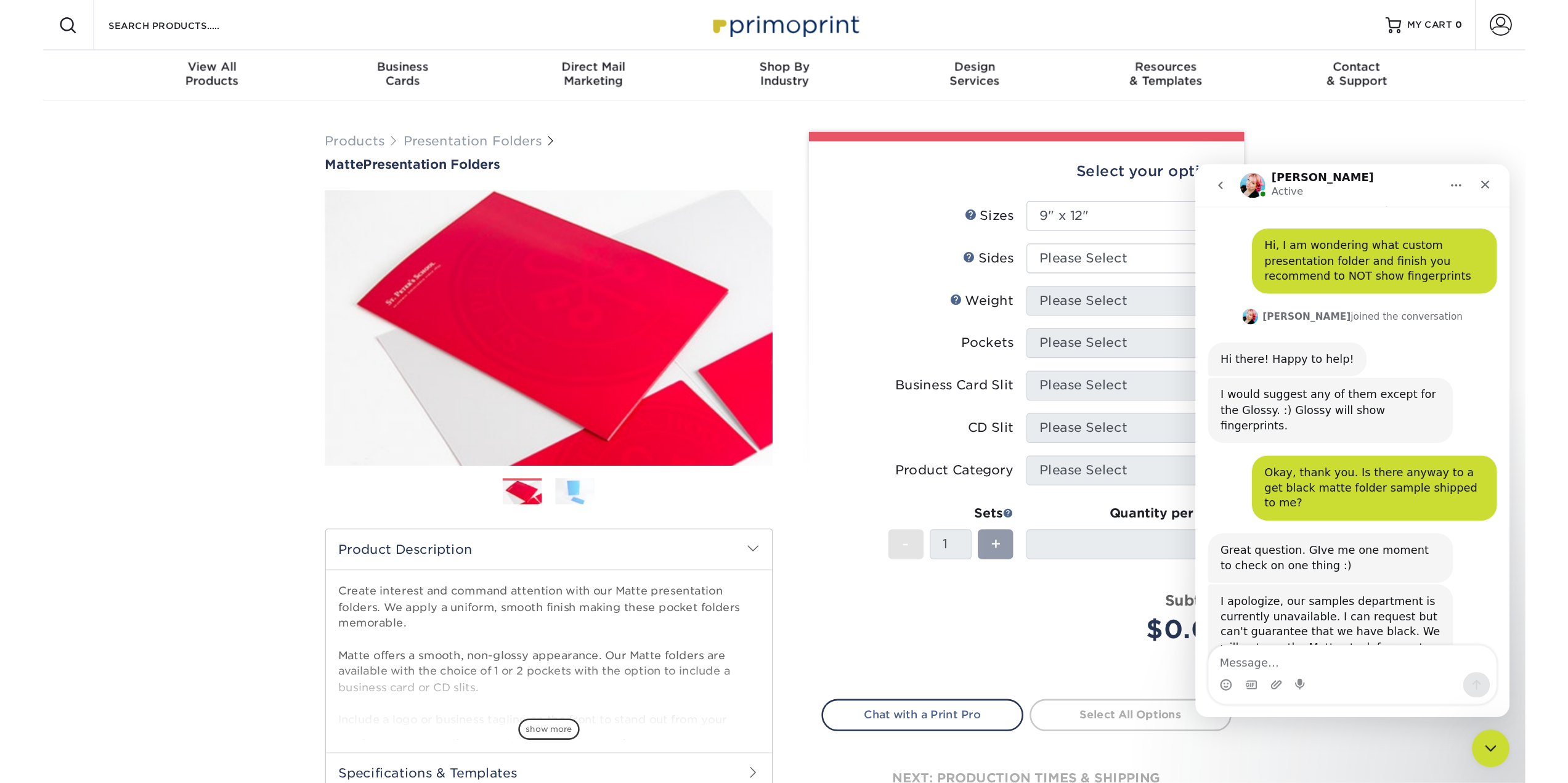
scroll to position [85, 0]
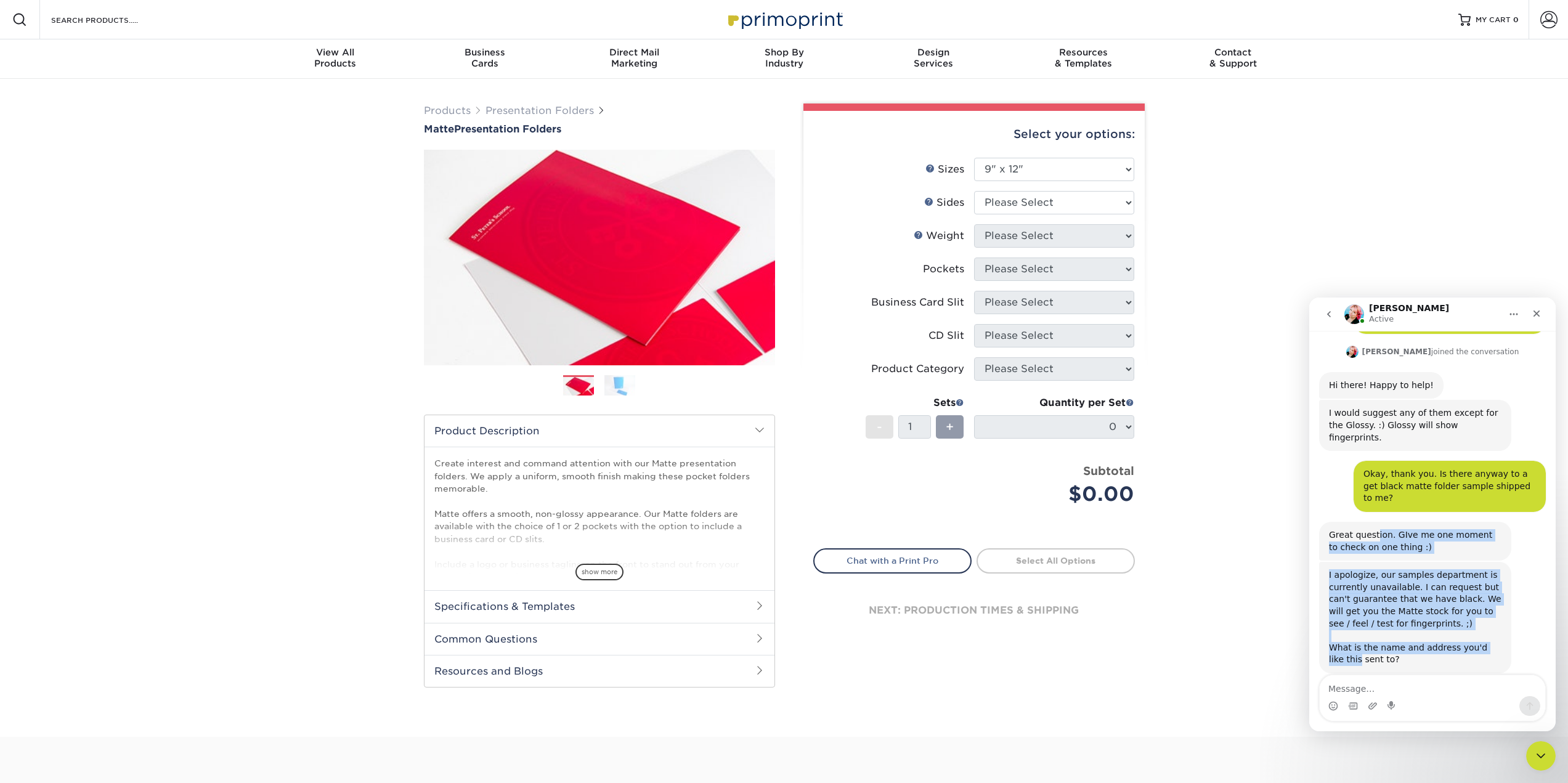
drag, startPoint x: 1372, startPoint y: 511, endPoint x: 1515, endPoint y: 622, distance: 181.0
click at [1515, 622] on div "Hi, I am wondering what custom presentation folder and finish you recommend to …" at bounding box center [1431, 491] width 226 height 418
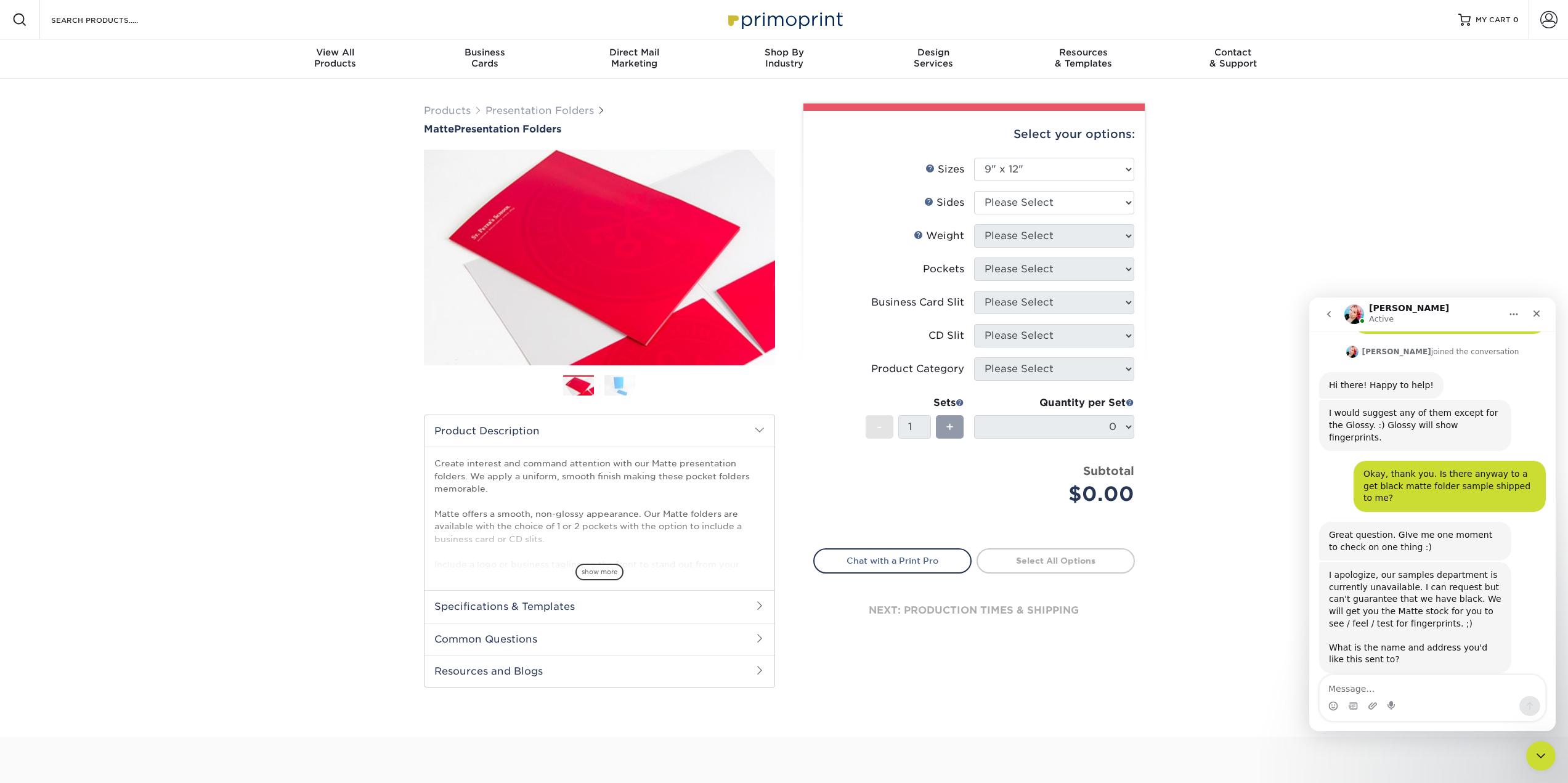
click at [1441, 704] on div "Intercom messenger" at bounding box center [1432, 705] width 225 height 20
click at [1442, 696] on div "Intercom messenger" at bounding box center [1432, 705] width 225 height 20
click at [1395, 692] on textarea "Message…" at bounding box center [1432, 686] width 225 height 21
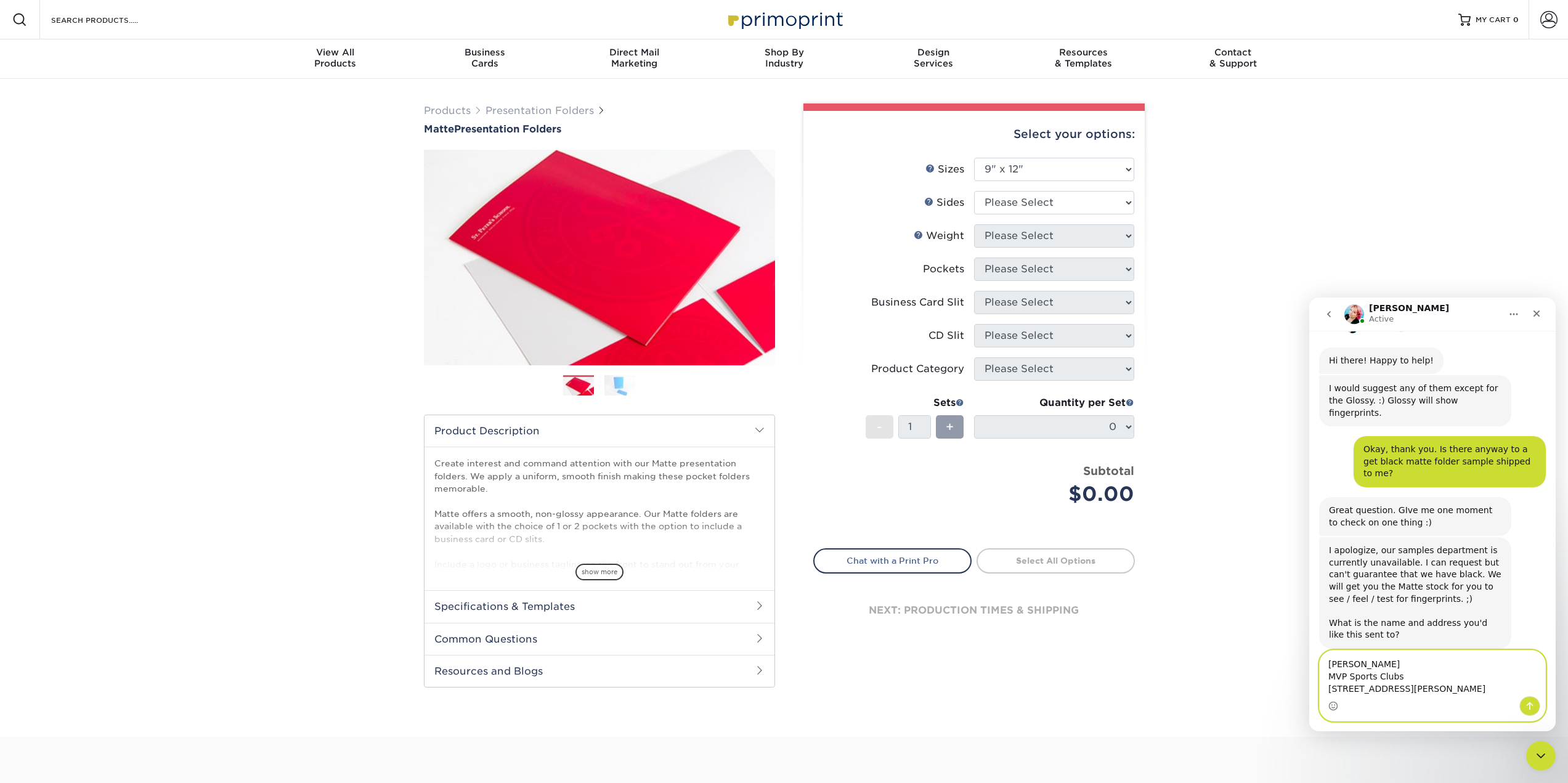
scroll to position [123, 0]
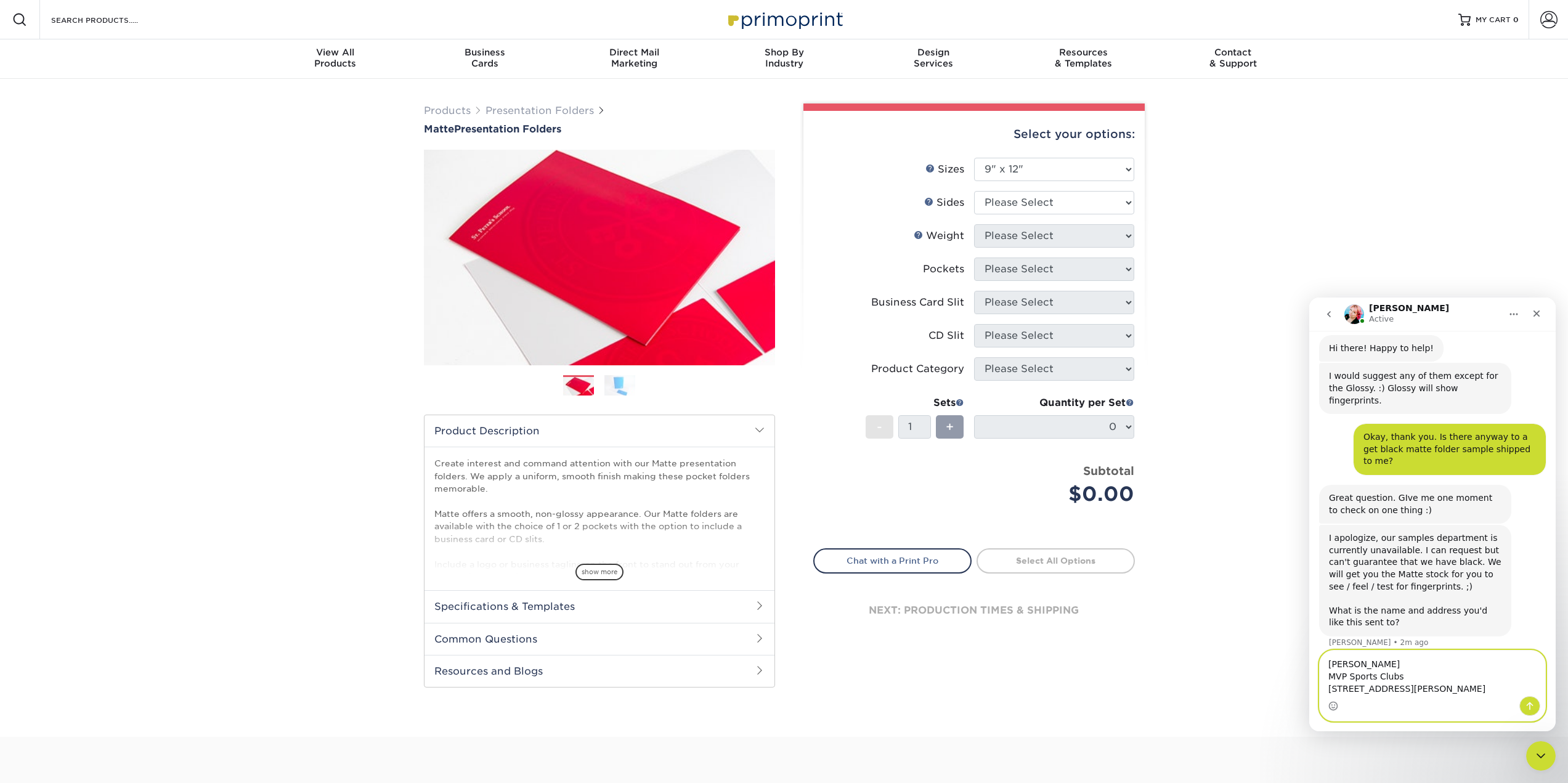
type textarea "Kristen Tobert MVP Sports Clubs 4085 Burton St SE, Suite 200 Grand Rapids, MI 4…"
click at [1533, 704] on icon "Send a message…" at bounding box center [1530, 706] width 10 height 10
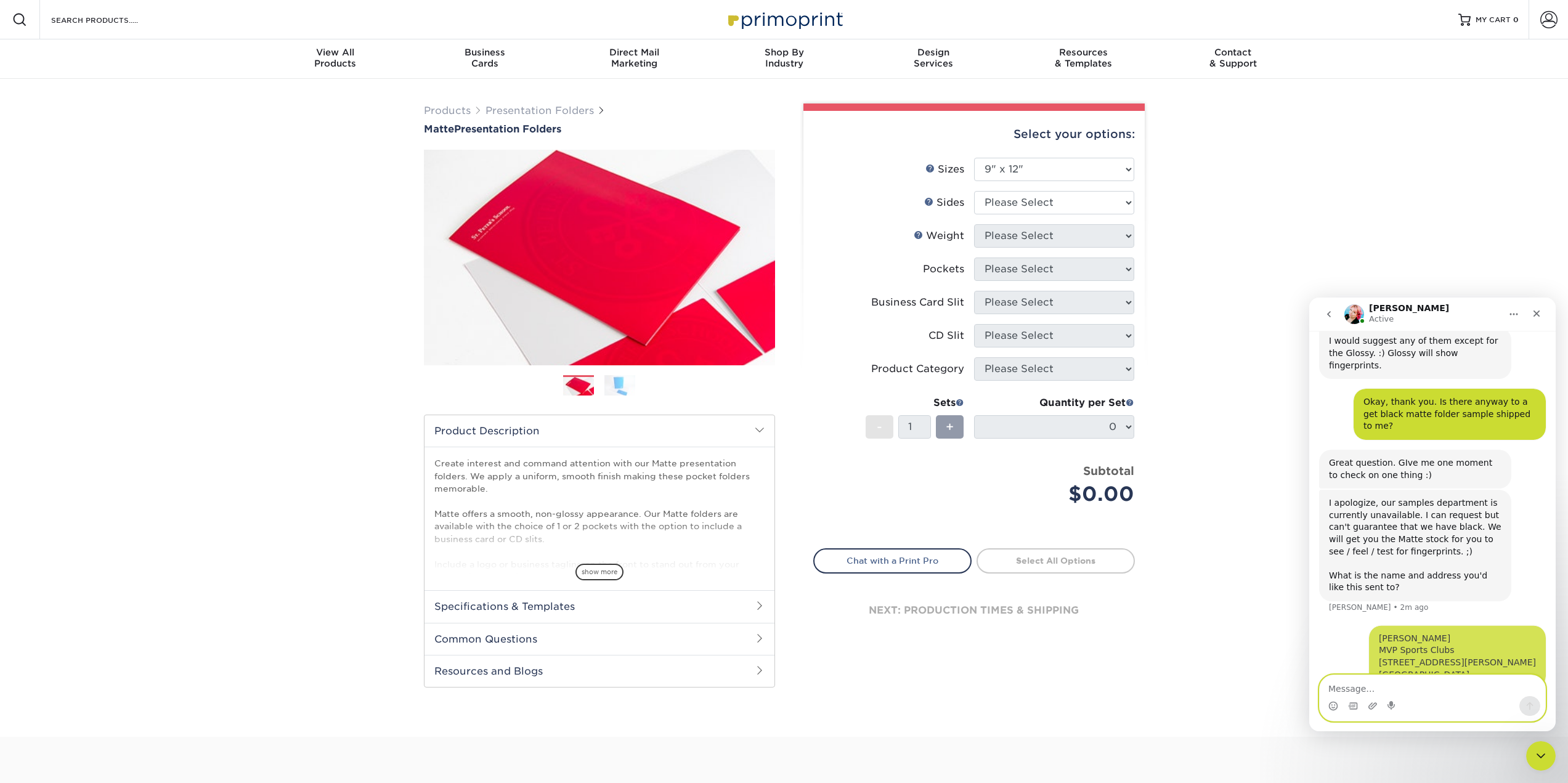
scroll to position [158, 0]
click at [1395, 692] on textarea "Message…" at bounding box center [1432, 686] width 225 height 21
type textarea "Thank you!"
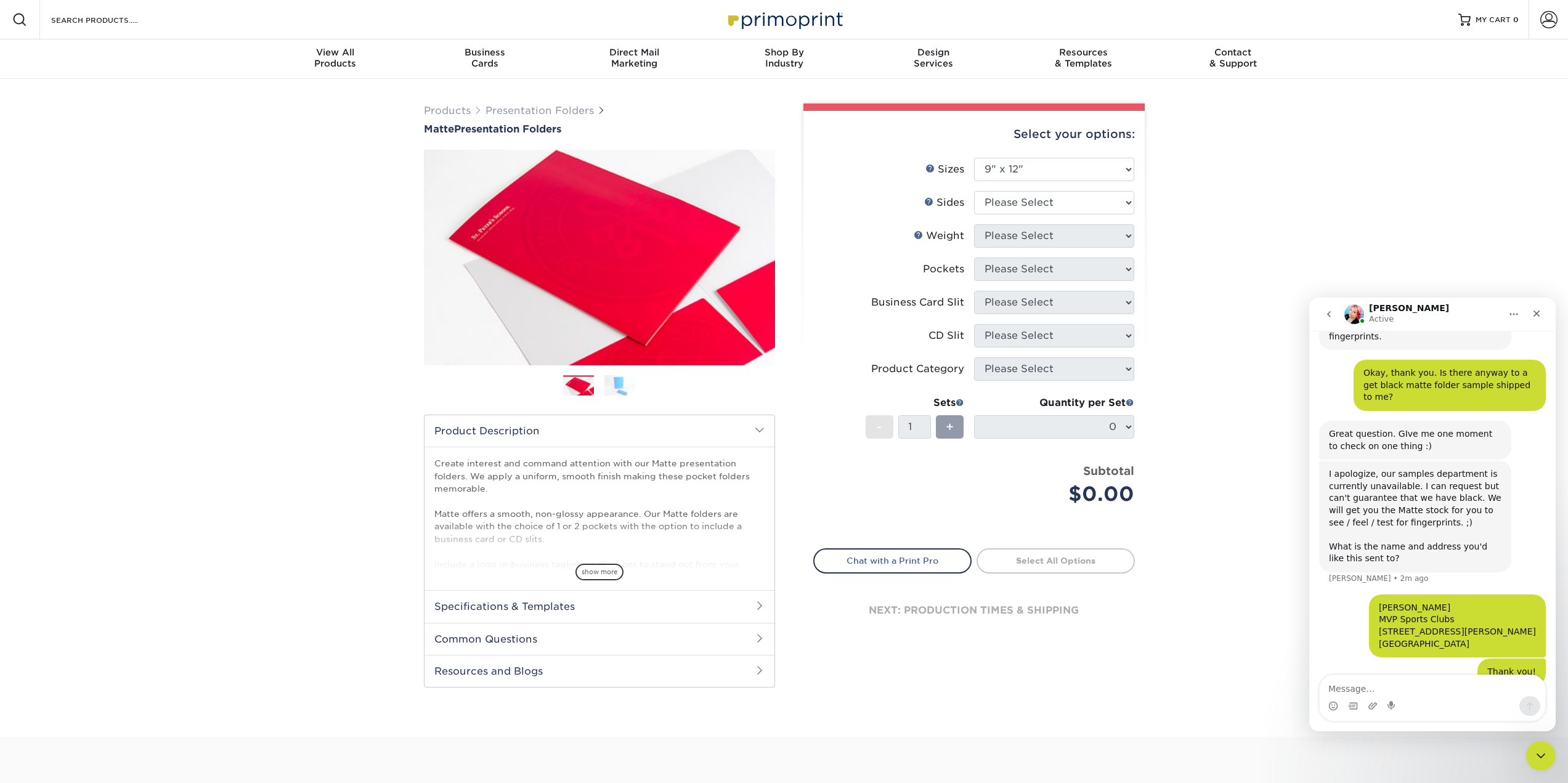
click at [1029, 414] on div "Quantity per Set 0 (Price includes envelopes)" at bounding box center [1054, 424] width 161 height 57
click at [1009, 435] on div "Quantity per Set 0 (Price includes envelopes)" at bounding box center [1054, 424] width 161 height 57
click at [951, 434] on span "+" at bounding box center [949, 427] width 8 height 19
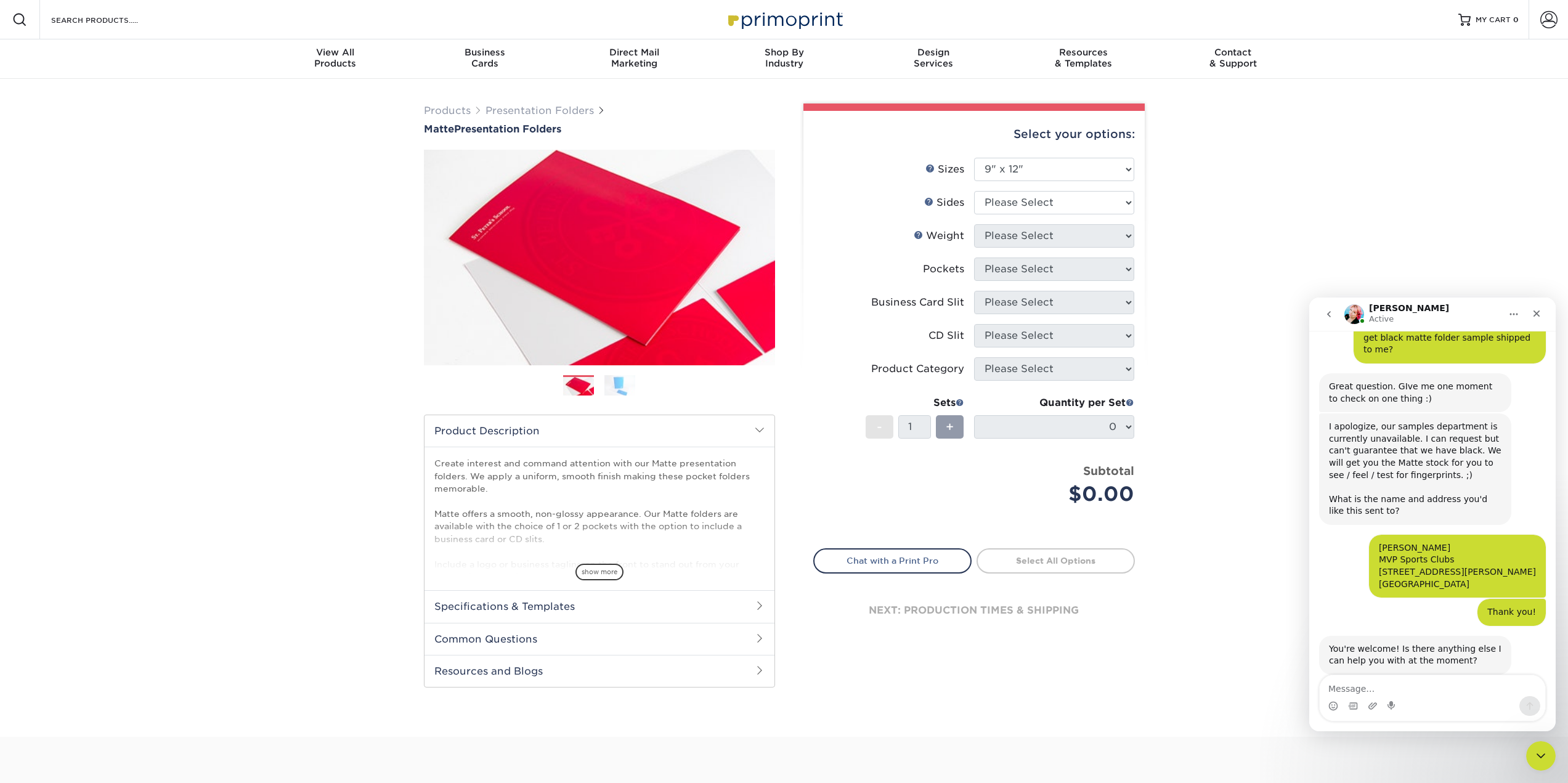
scroll to position [236, 0]
drag, startPoint x: 1448, startPoint y: 670, endPoint x: 1446, endPoint y: 677, distance: 7.3
click at [1447, 673] on div "You're welcome! Is there anything else I can help you with at the moment? Jenny…" at bounding box center [1431, 667] width 226 height 66
click at [1439, 690] on textarea "Message…" at bounding box center [1432, 686] width 225 height 21
type textarea "No, that was it!"
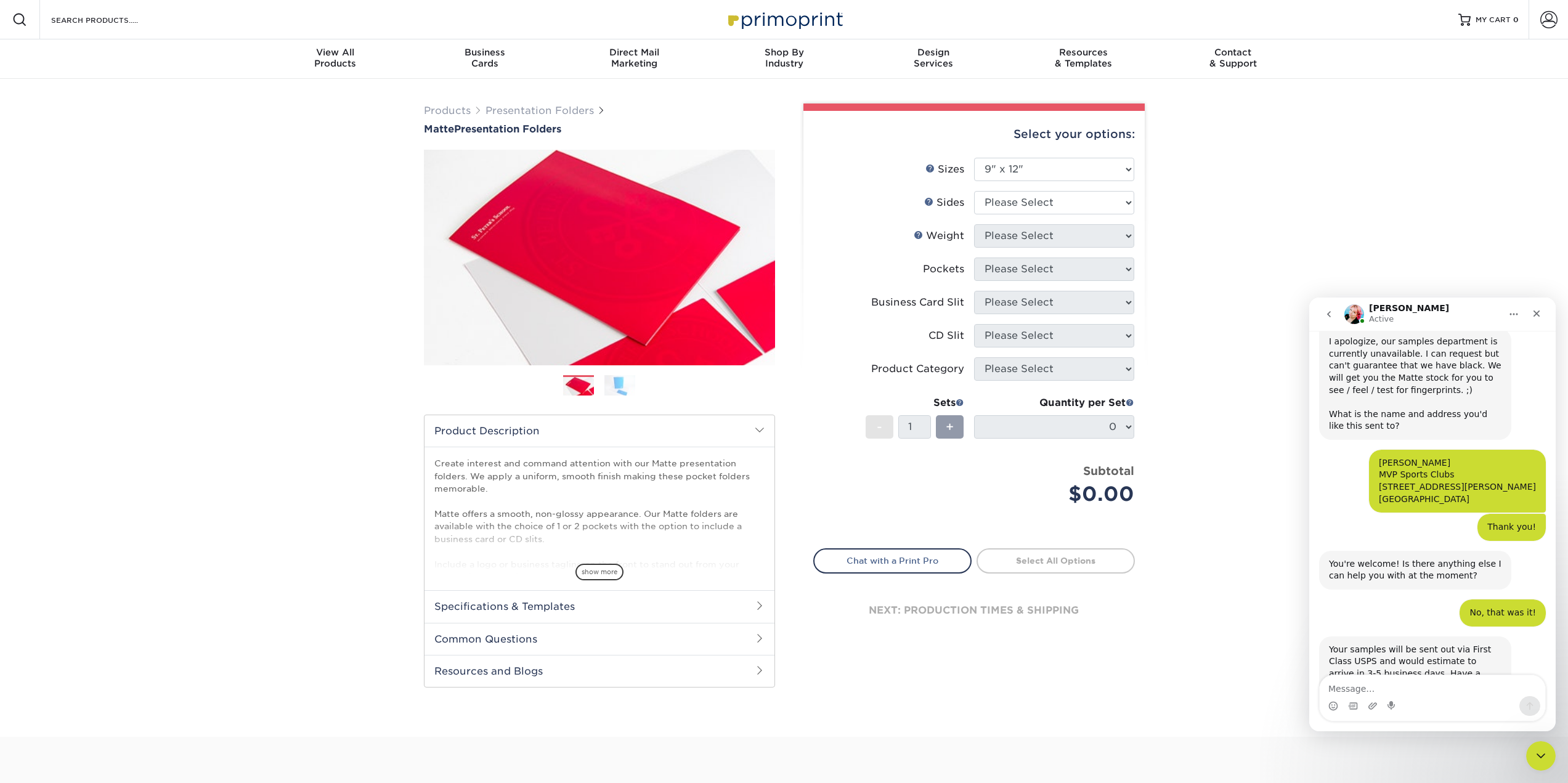
scroll to position [332, 0]
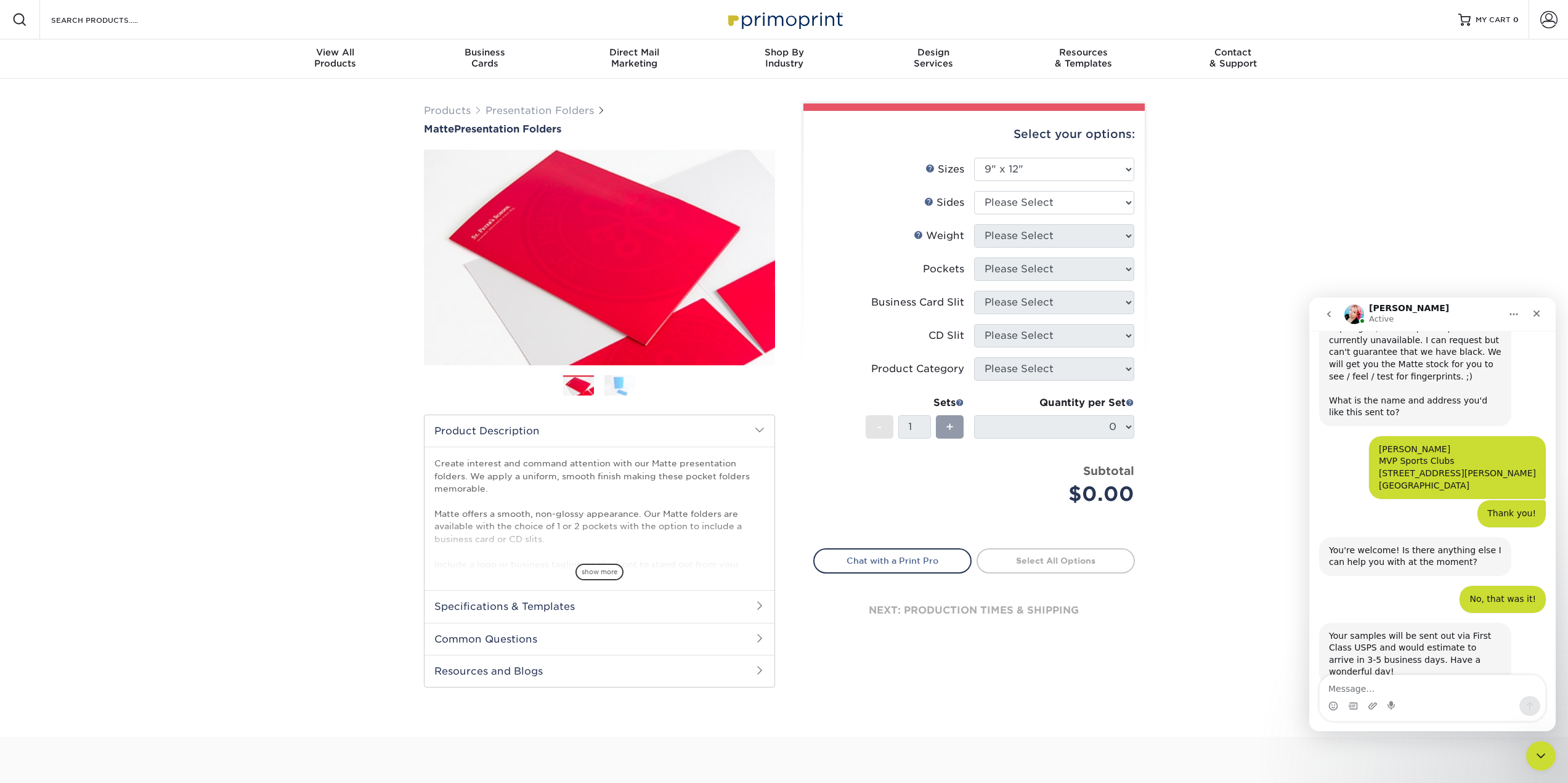
click at [1422, 698] on div "Intercom messenger" at bounding box center [1432, 705] width 225 height 20
click at [1379, 688] on textarea "Message…" at bounding box center [1432, 686] width 225 height 21
type textarea "Thank you!"
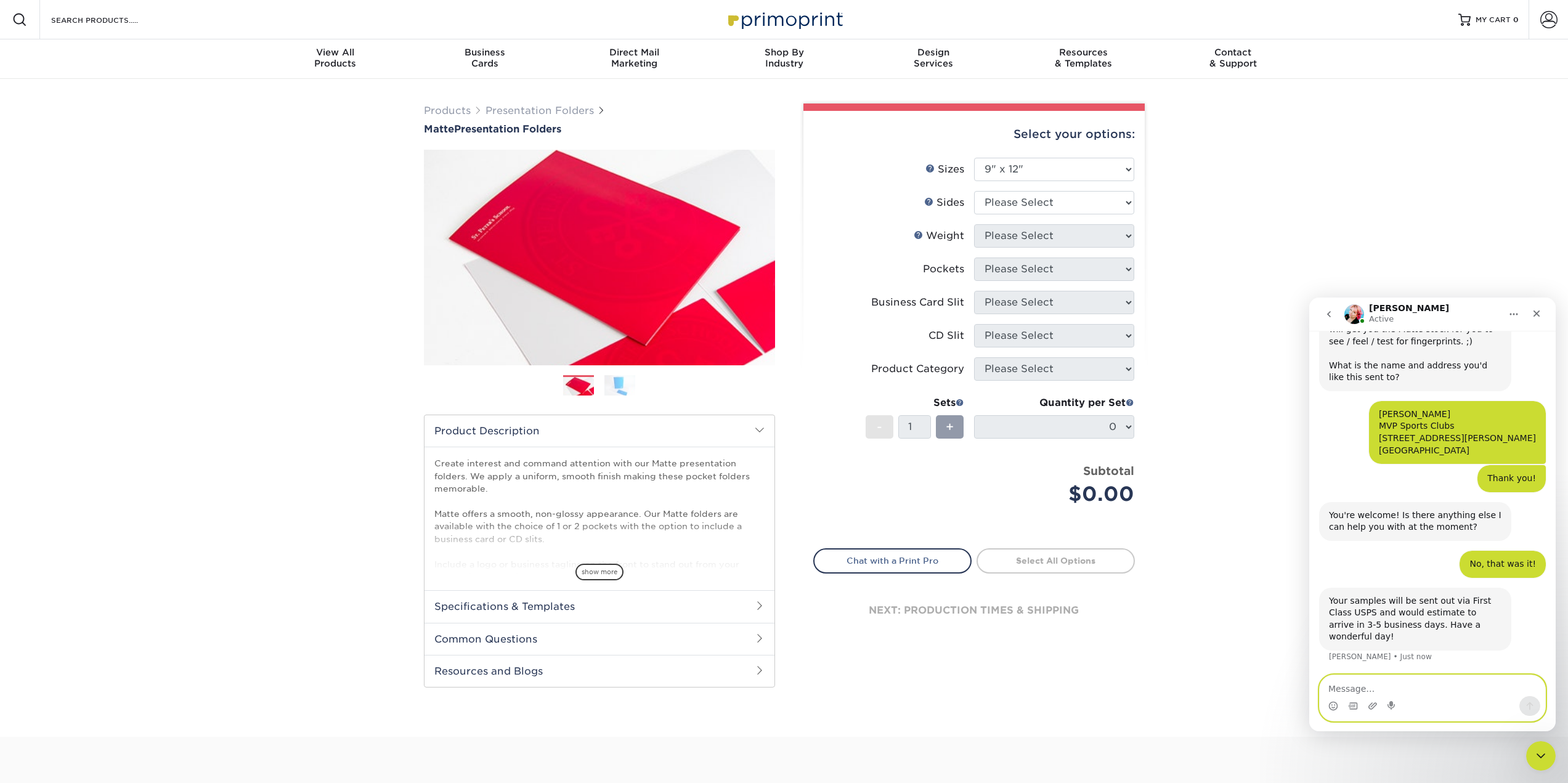
scroll to position [370, 0]
click at [1536, 316] on icon "Close" at bounding box center [1536, 313] width 10 height 10
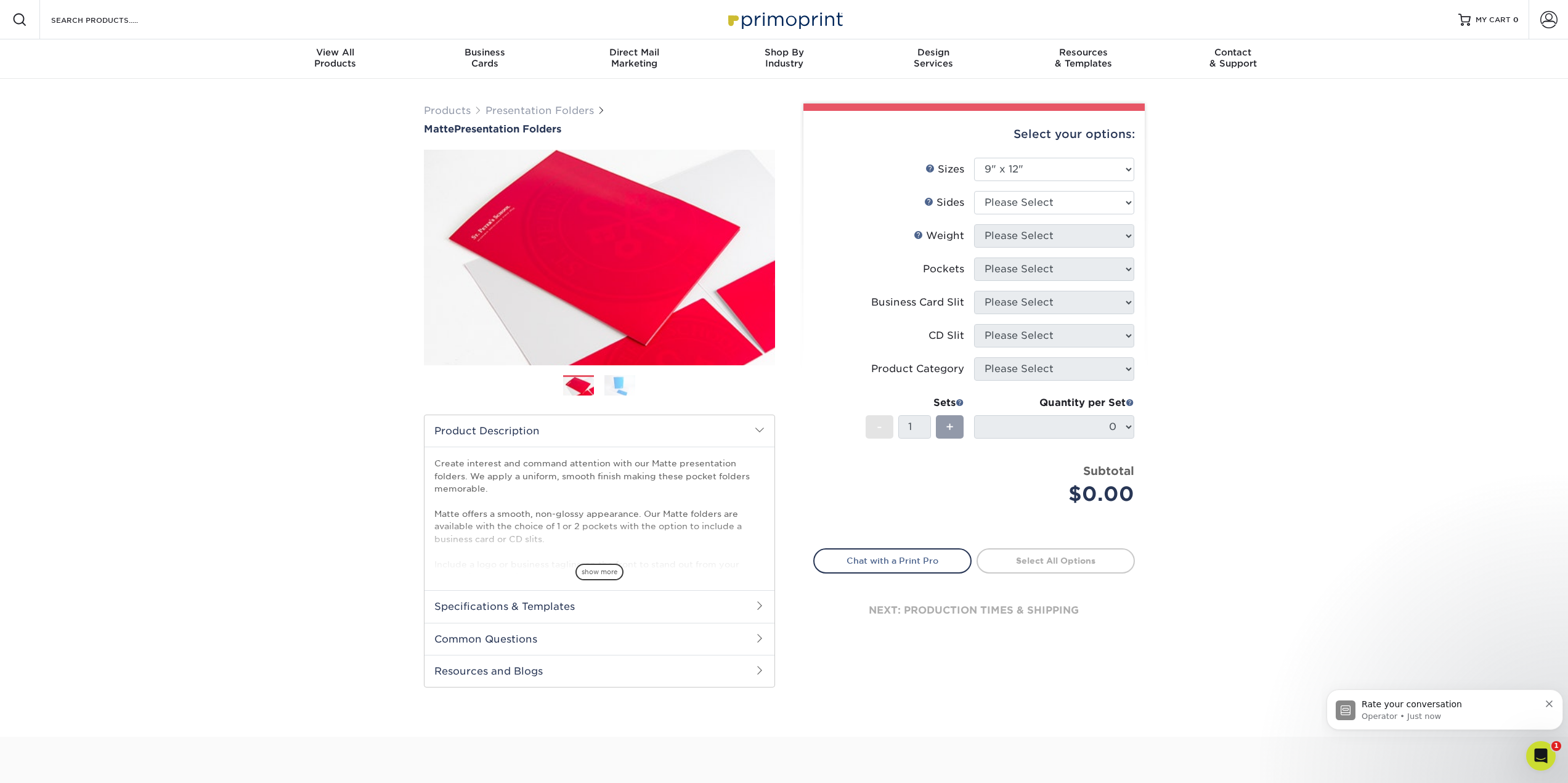
scroll to position [467, 0]
click at [1466, 710] on p "Operator • 3m ago" at bounding box center [1450, 716] width 178 height 11
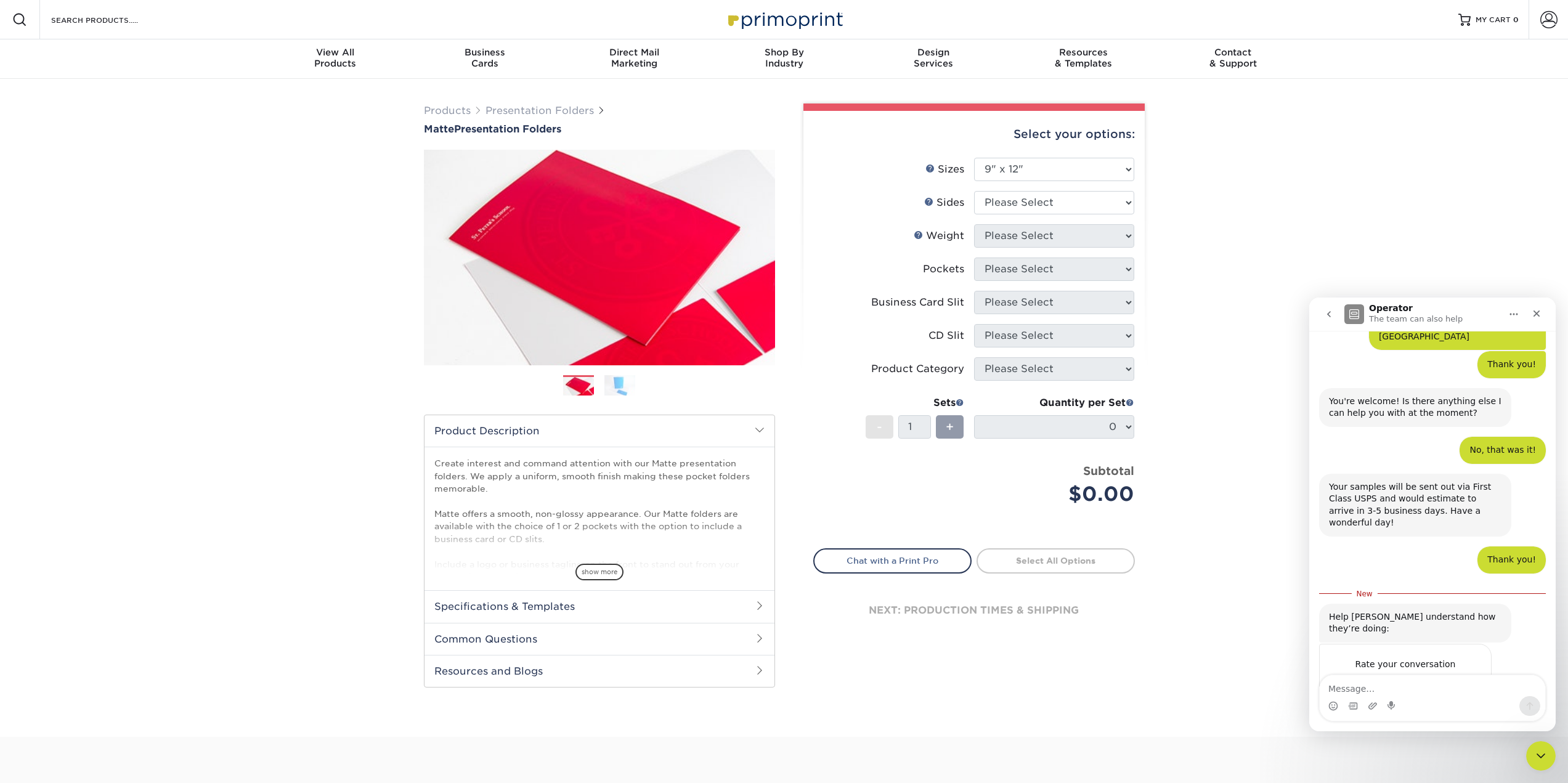
scroll to position [488, 0]
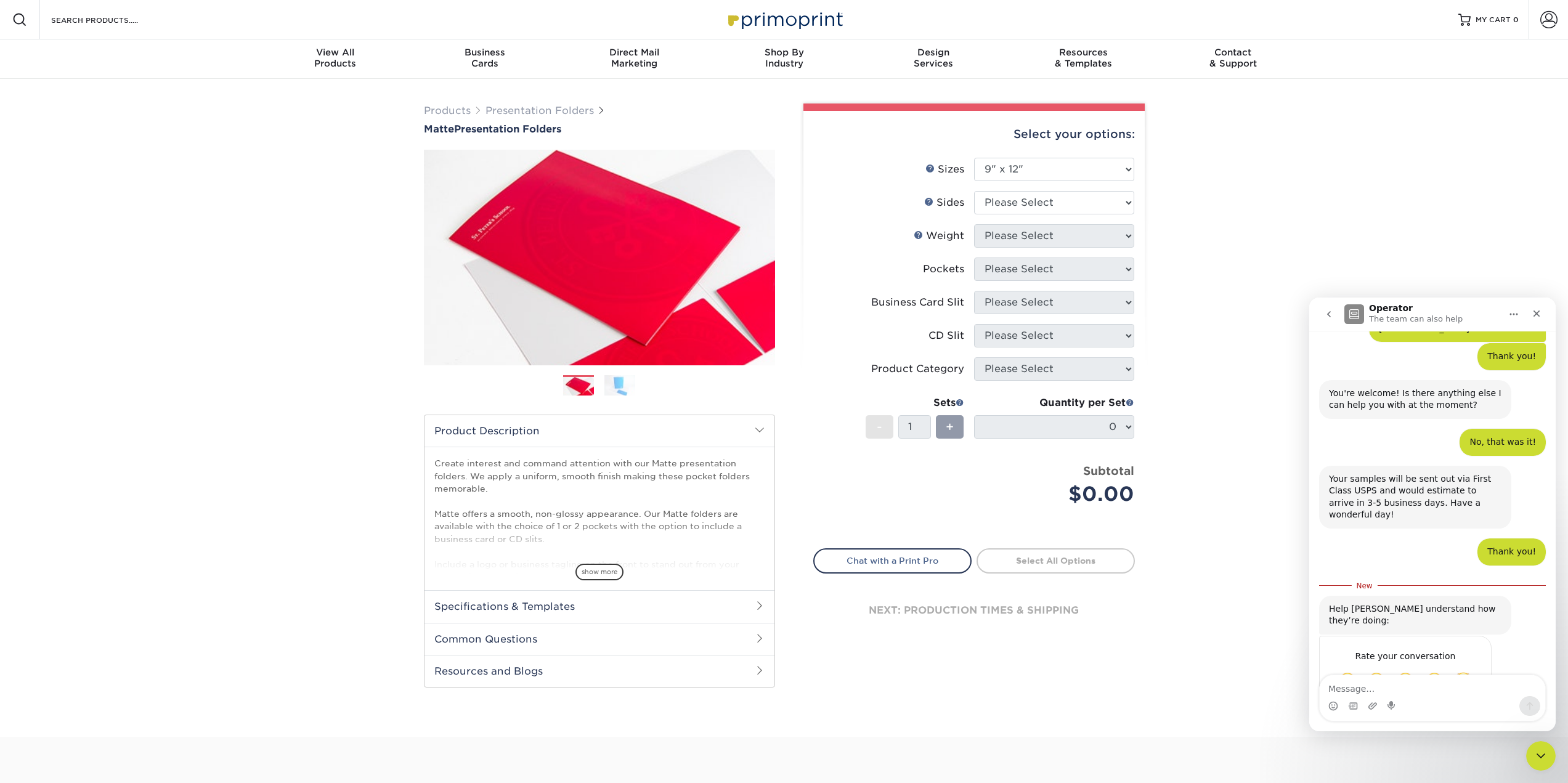
click at [1431, 672] on span "Great" at bounding box center [1434, 681] width 17 height 17
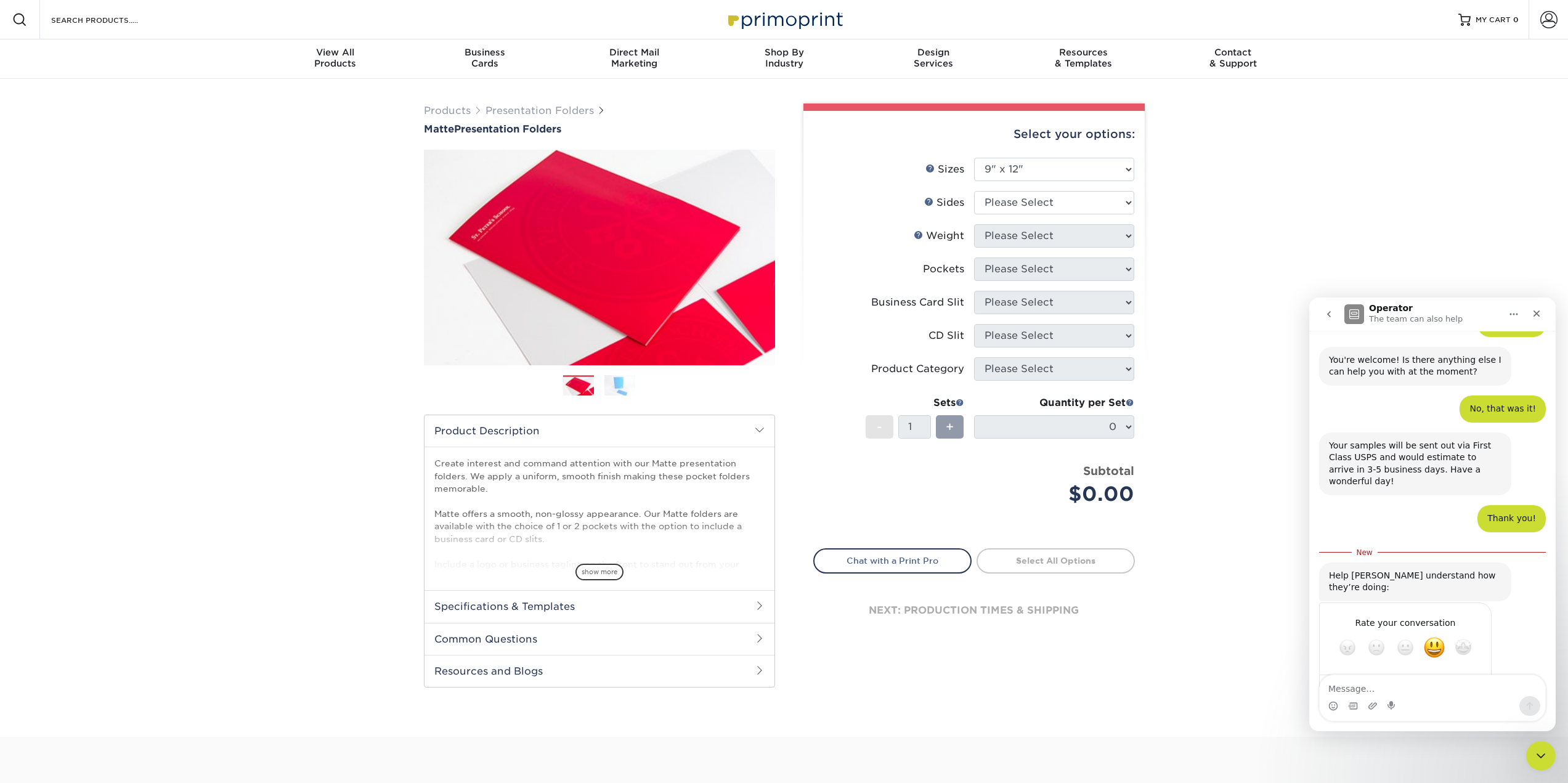
click at [1466, 639] on span "Amazing" at bounding box center [1463, 647] width 17 height 17
click at [1469, 680] on div "Submit" at bounding box center [1469, 692] width 25 height 25
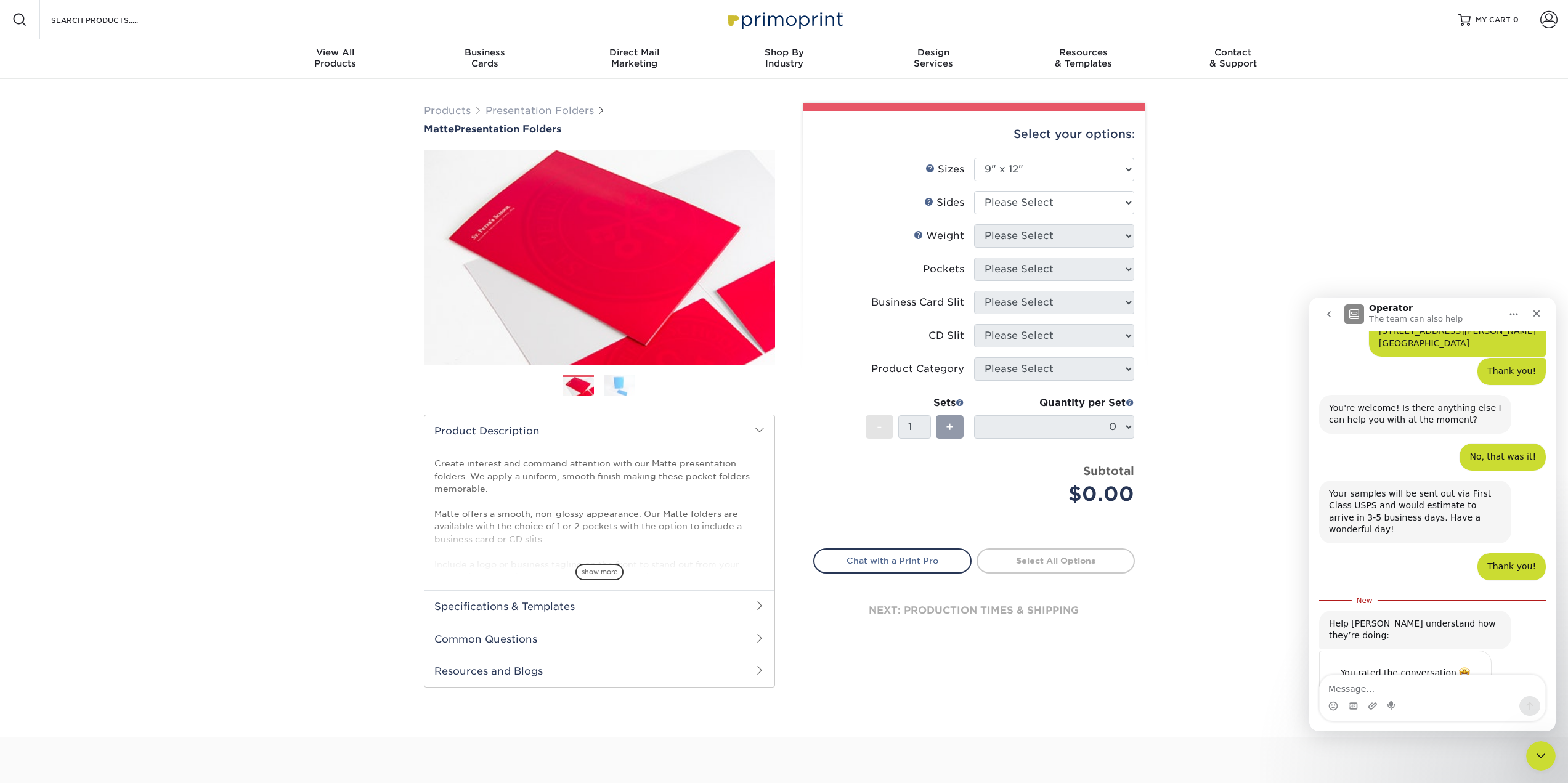
click at [1536, 317] on icon "Close" at bounding box center [1536, 313] width 10 height 10
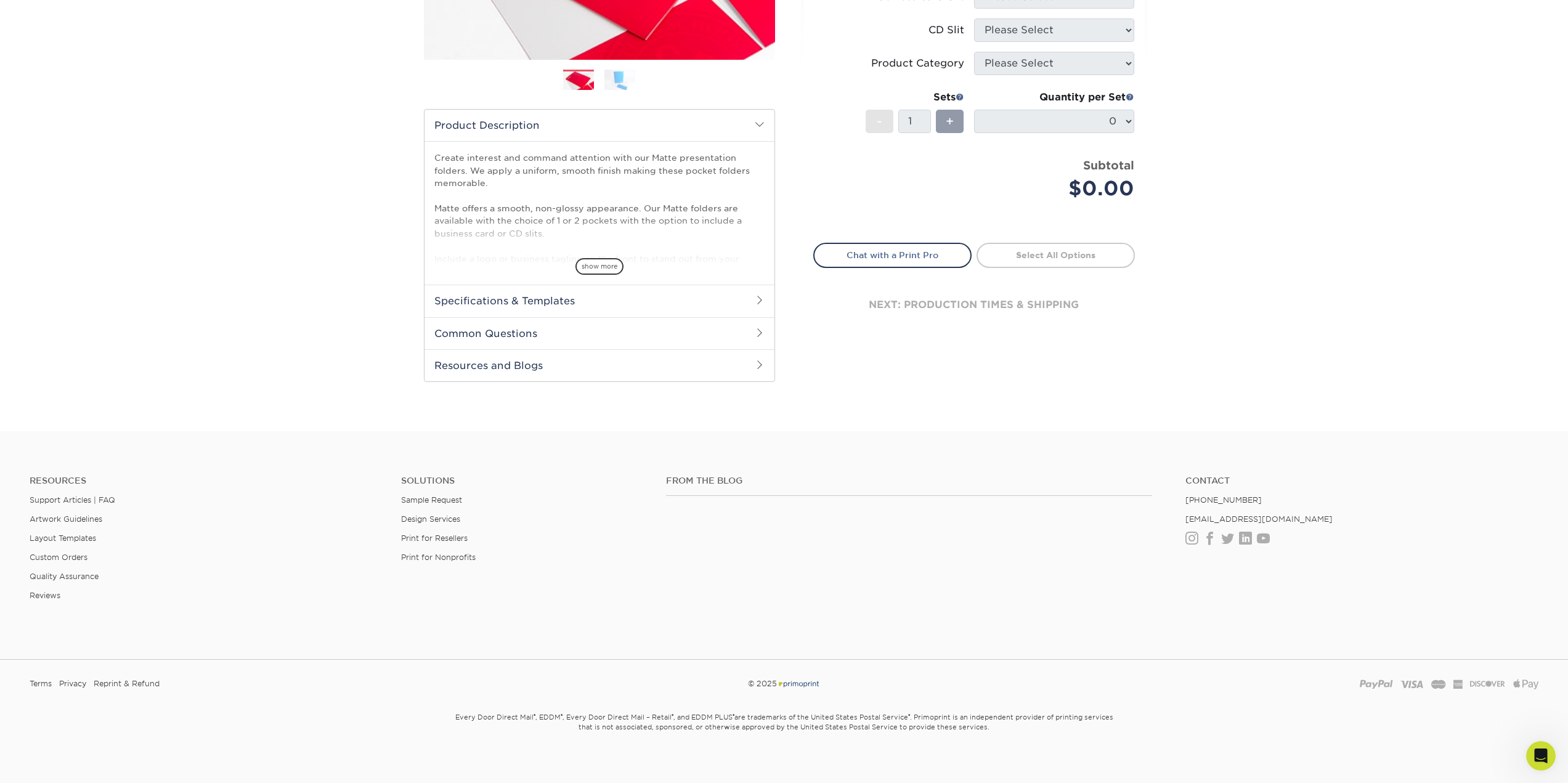
scroll to position [314, 0]
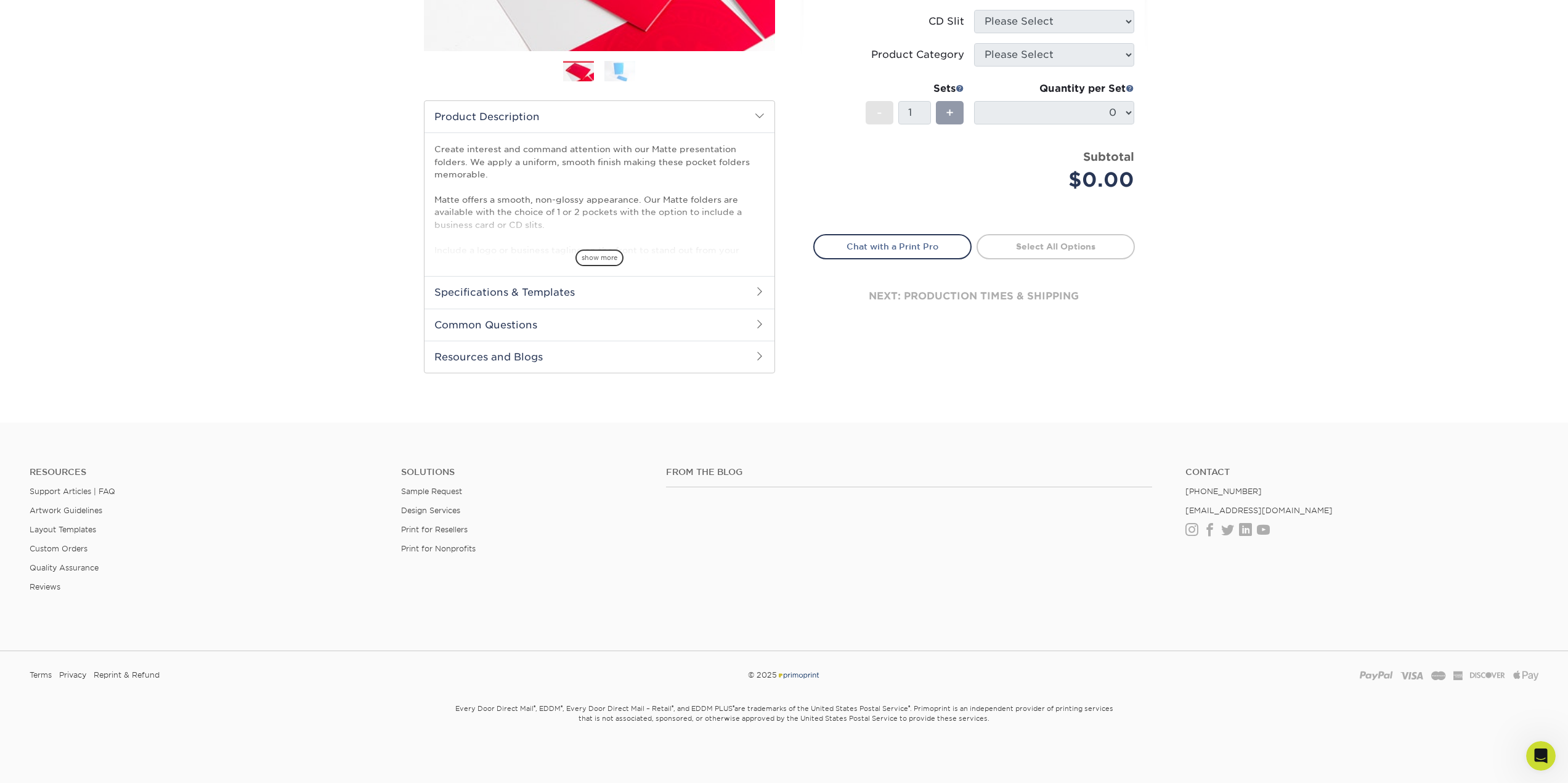
click at [424, 493] on link "Sample Request" at bounding box center [431, 491] width 61 height 9
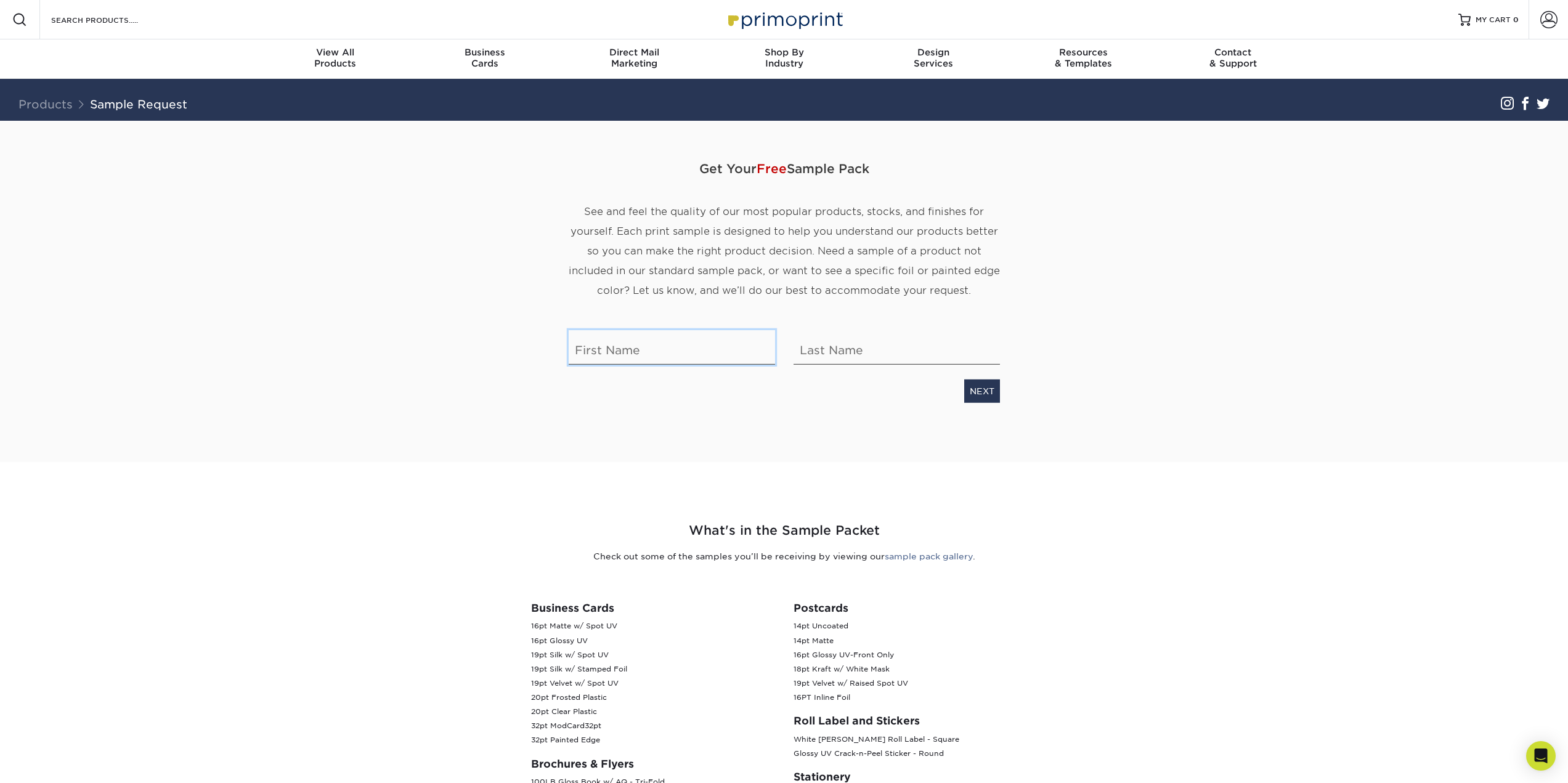
click at [670, 354] on input "text" at bounding box center [672, 348] width 207 height 34
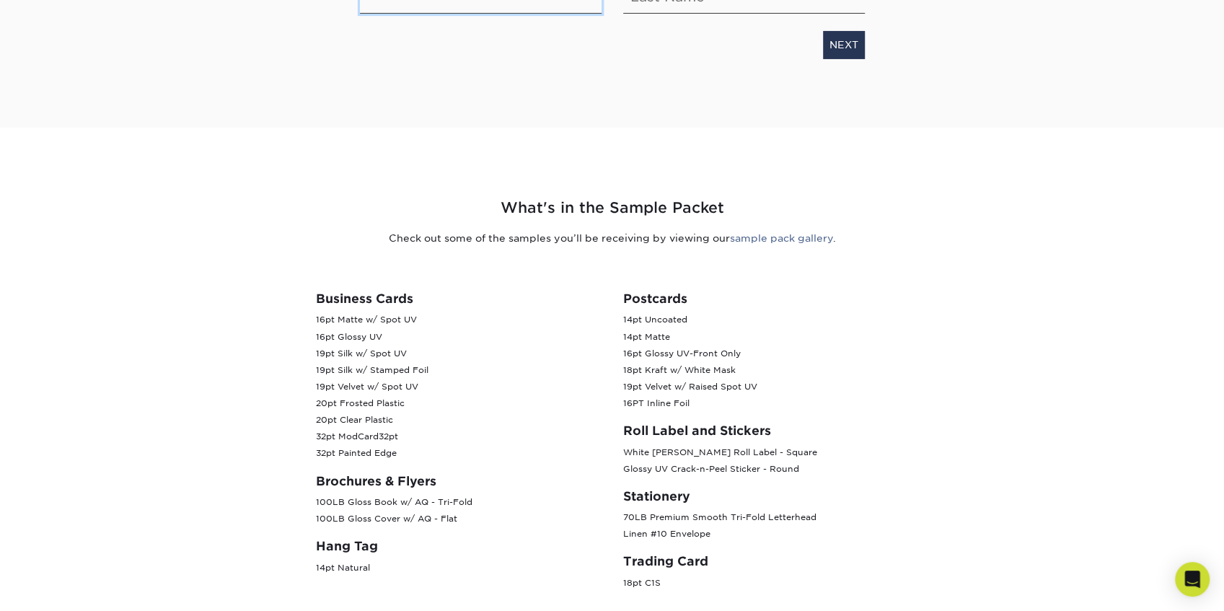
scroll to position [480, 0]
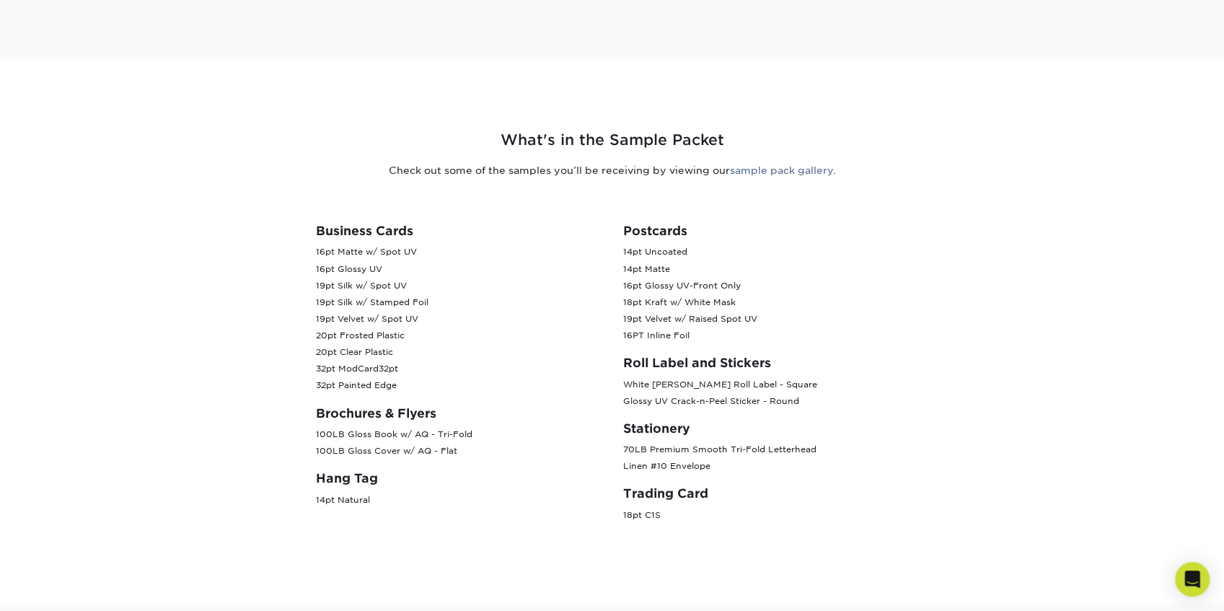
drag, startPoint x: 353, startPoint y: 431, endPoint x: 469, endPoint y: 453, distance: 118.1
click at [469, 453] on p "100LB Gloss Book w/ AQ - Tri-Fold 100LB Gloss Cover w/ AQ - Flat" at bounding box center [459, 442] width 286 height 33
